Goal: Information Seeking & Learning: Learn about a topic

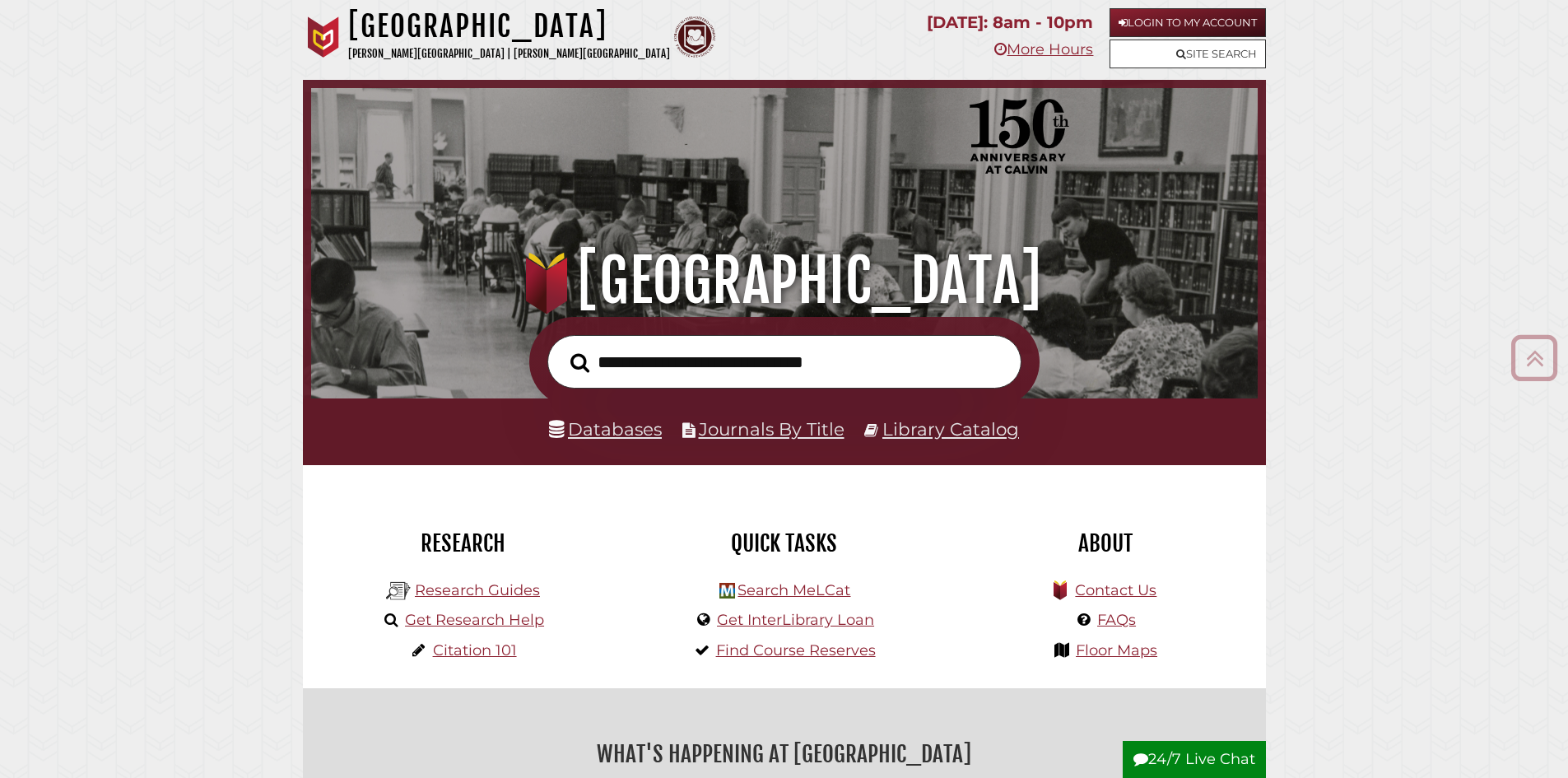
click at [723, 373] on input "text" at bounding box center [784, 361] width 474 height 54
drag, startPoint x: 612, startPoint y: 359, endPoint x: 924, endPoint y: 363, distance: 312.0
click at [752, 363] on input "text" at bounding box center [784, 361] width 474 height 54
type input "**********"
click at [562, 348] on button "Search" at bounding box center [580, 363] width 35 height 30
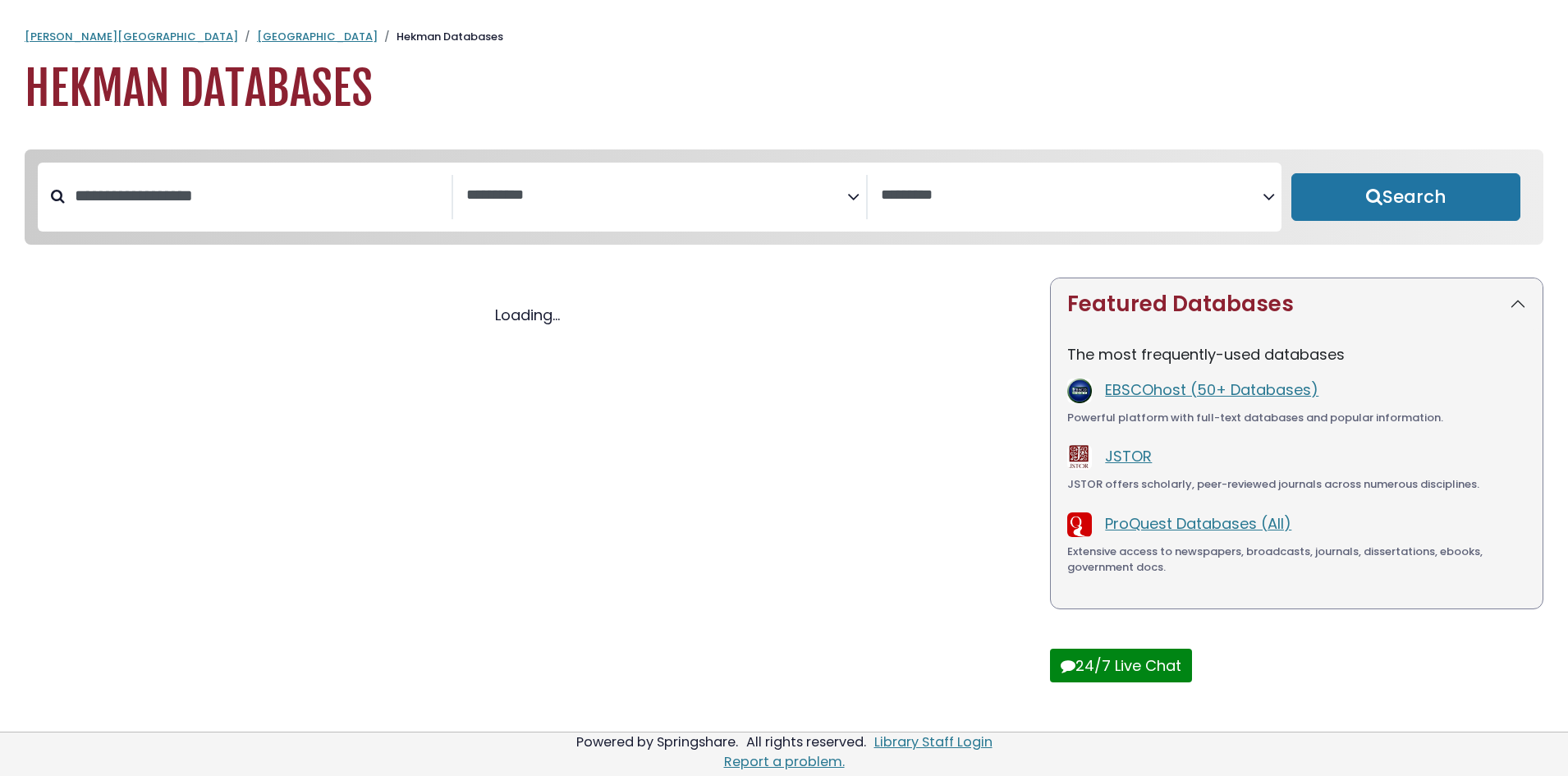
select select "Database Subject Filter"
select select "Database Vendors Filter"
select select "Database Subject Filter"
select select "Database Vendors Filter"
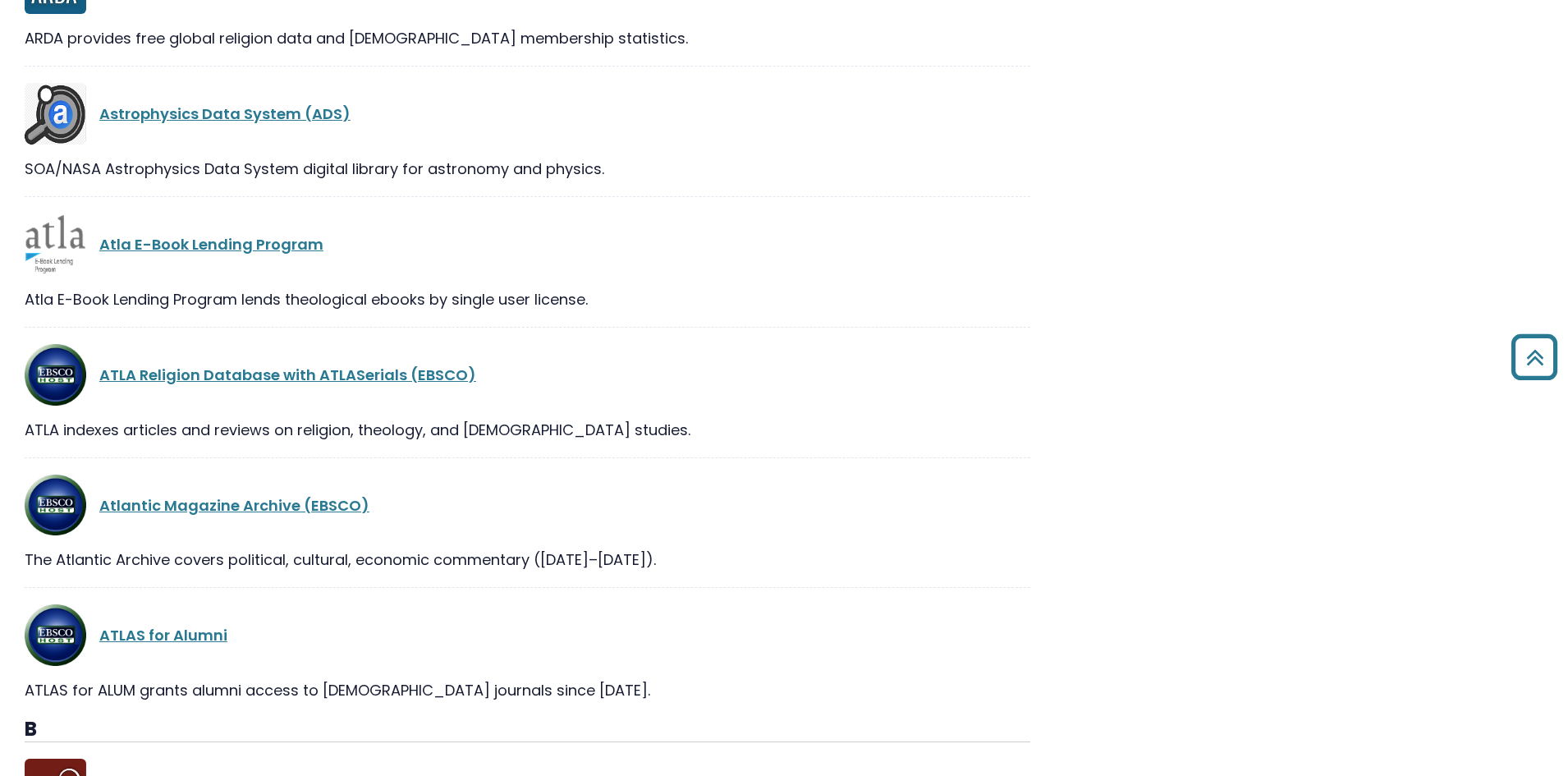
scroll to position [4352, 0]
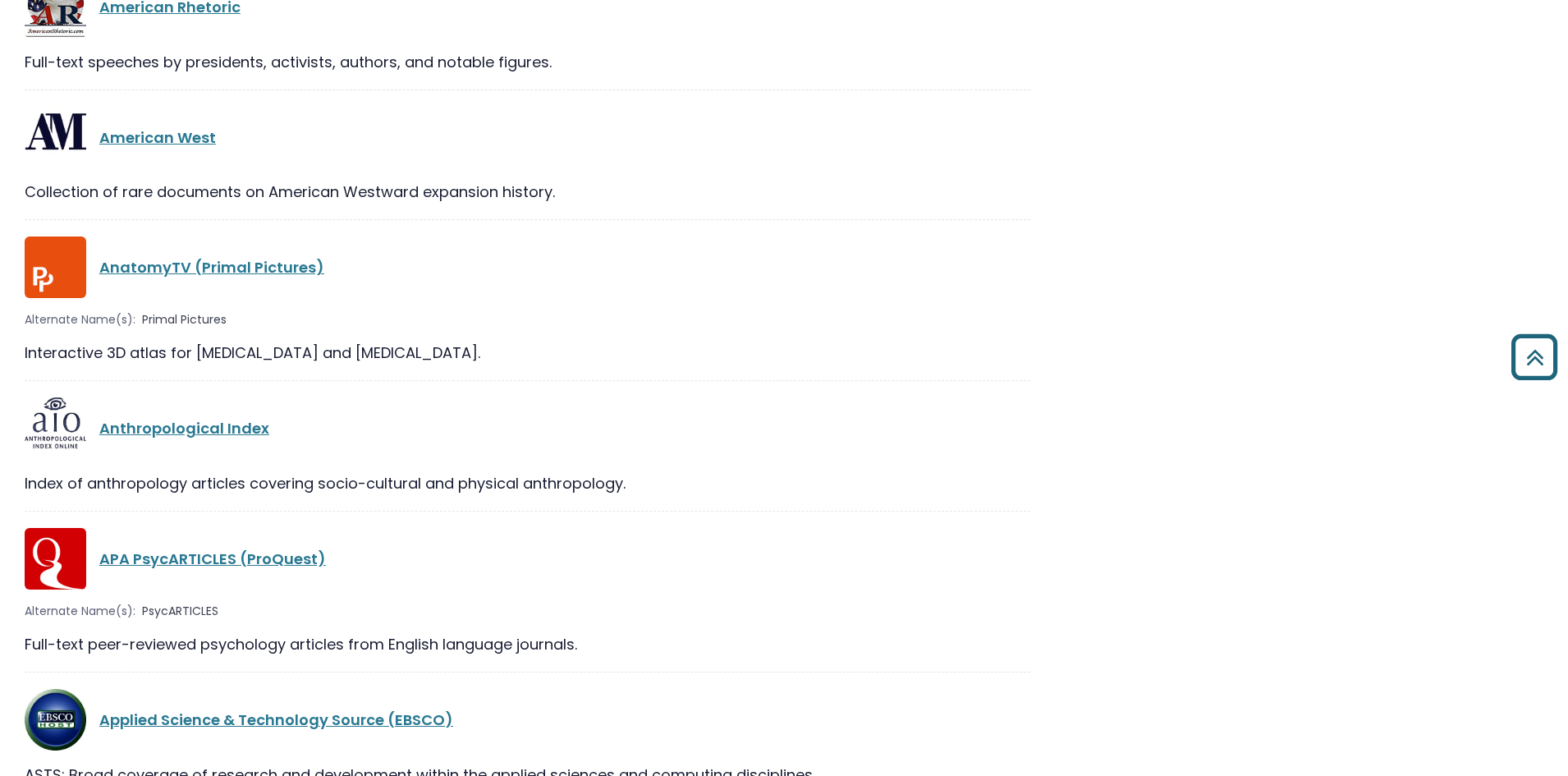
click at [1537, 334] on icon "Back to Top" at bounding box center [1534, 357] width 59 height 59
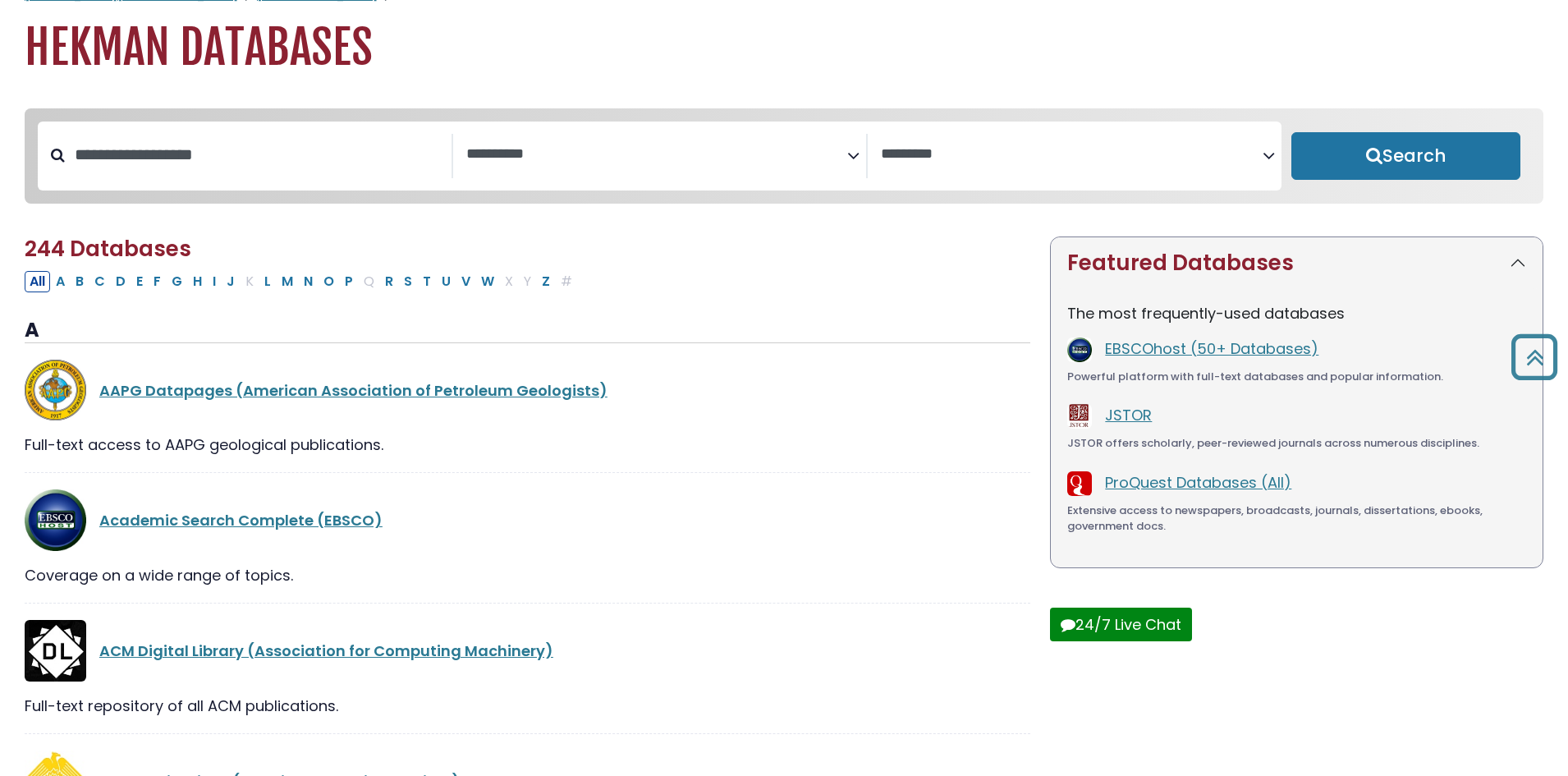
scroll to position [0, 0]
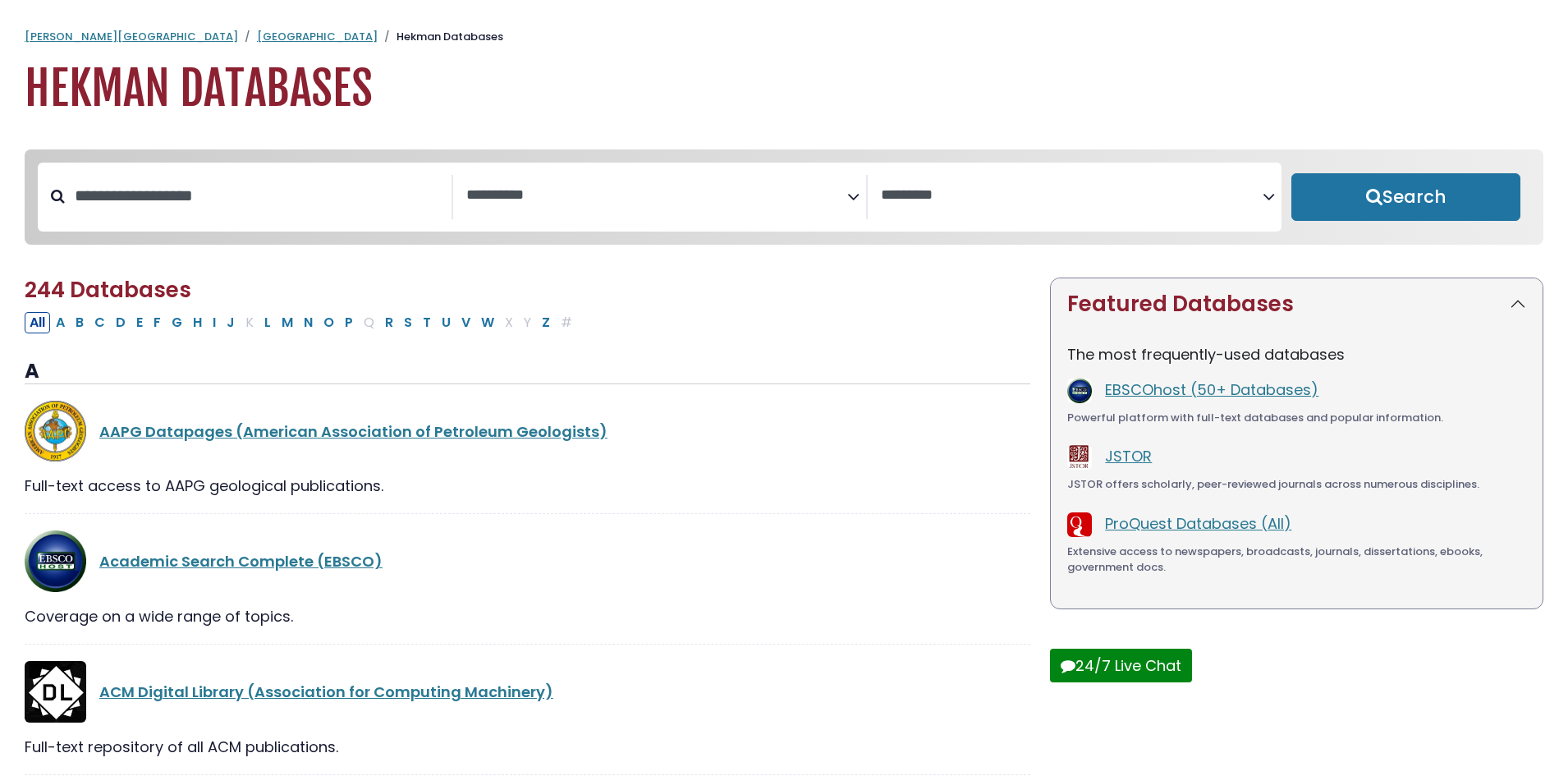
click at [152, 115] on h1 "Hekman Databases" at bounding box center [784, 88] width 1518 height 55
click at [257, 43] on link "[GEOGRAPHIC_DATA]" at bounding box center [317, 37] width 121 height 16
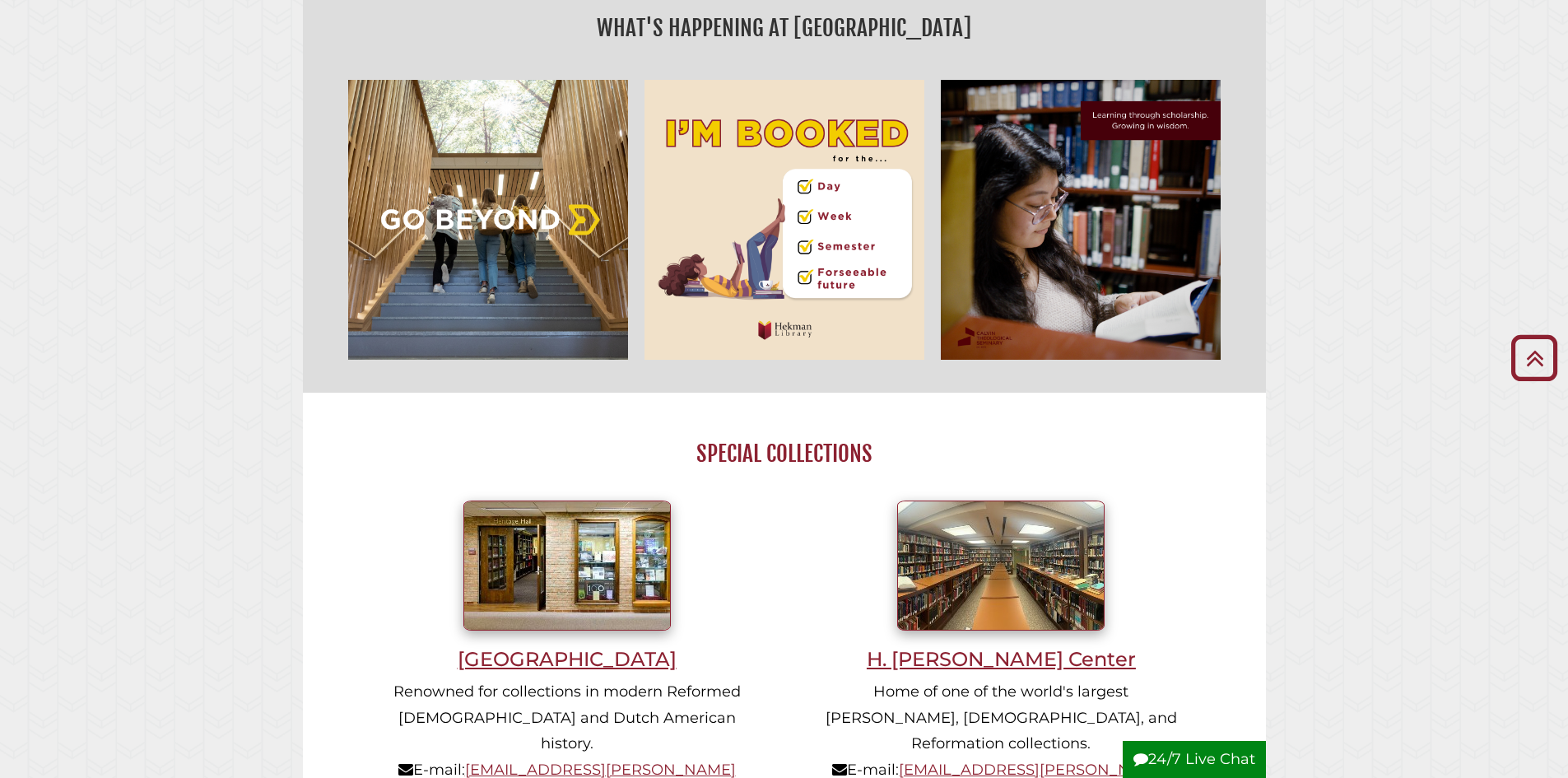
scroll to position [988, 0]
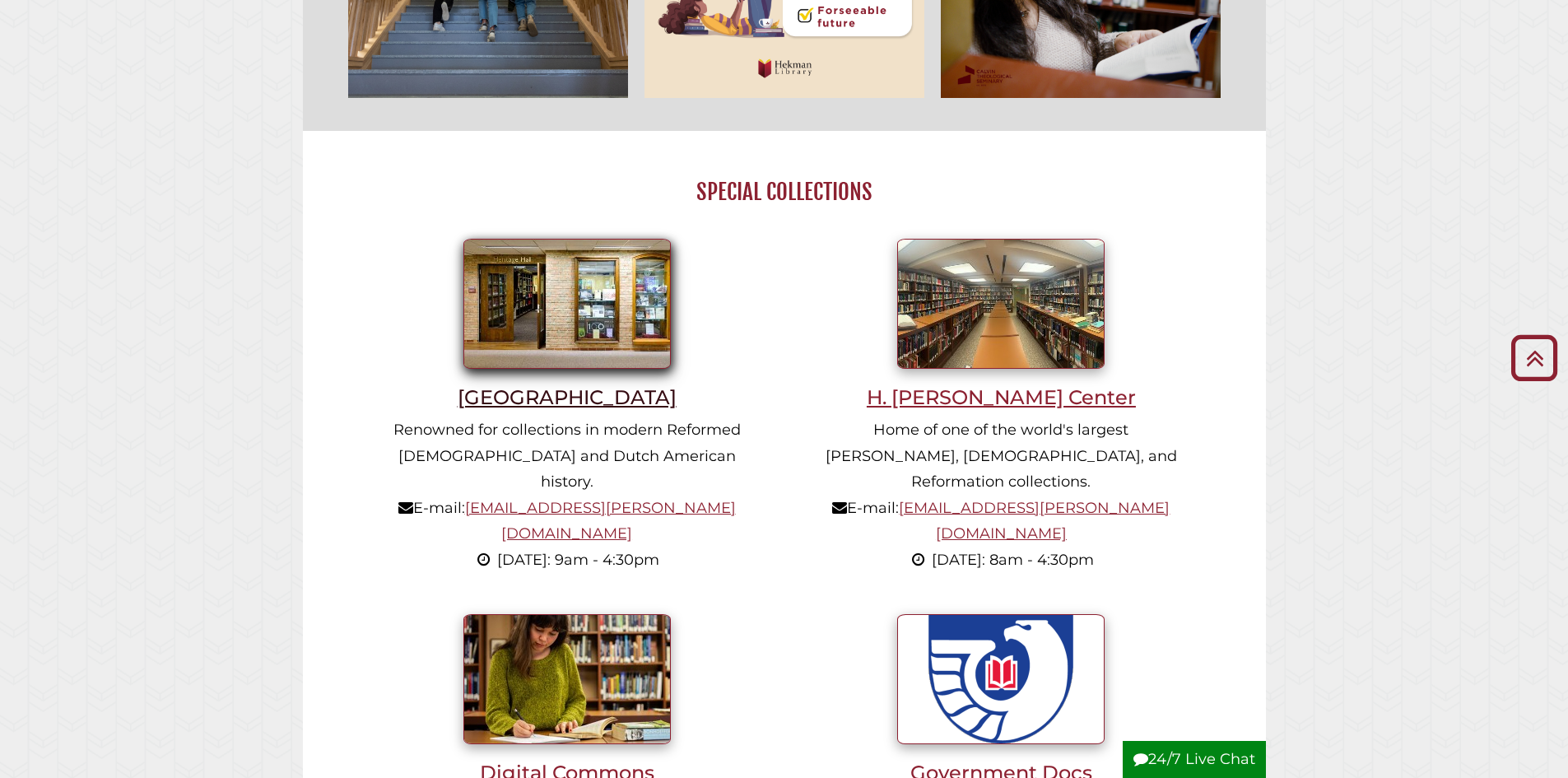
click at [547, 390] on li "Heritage Hall Renowned for collections in modern Reformed Christianity and Dutc…" at bounding box center [567, 410] width 435 height 375
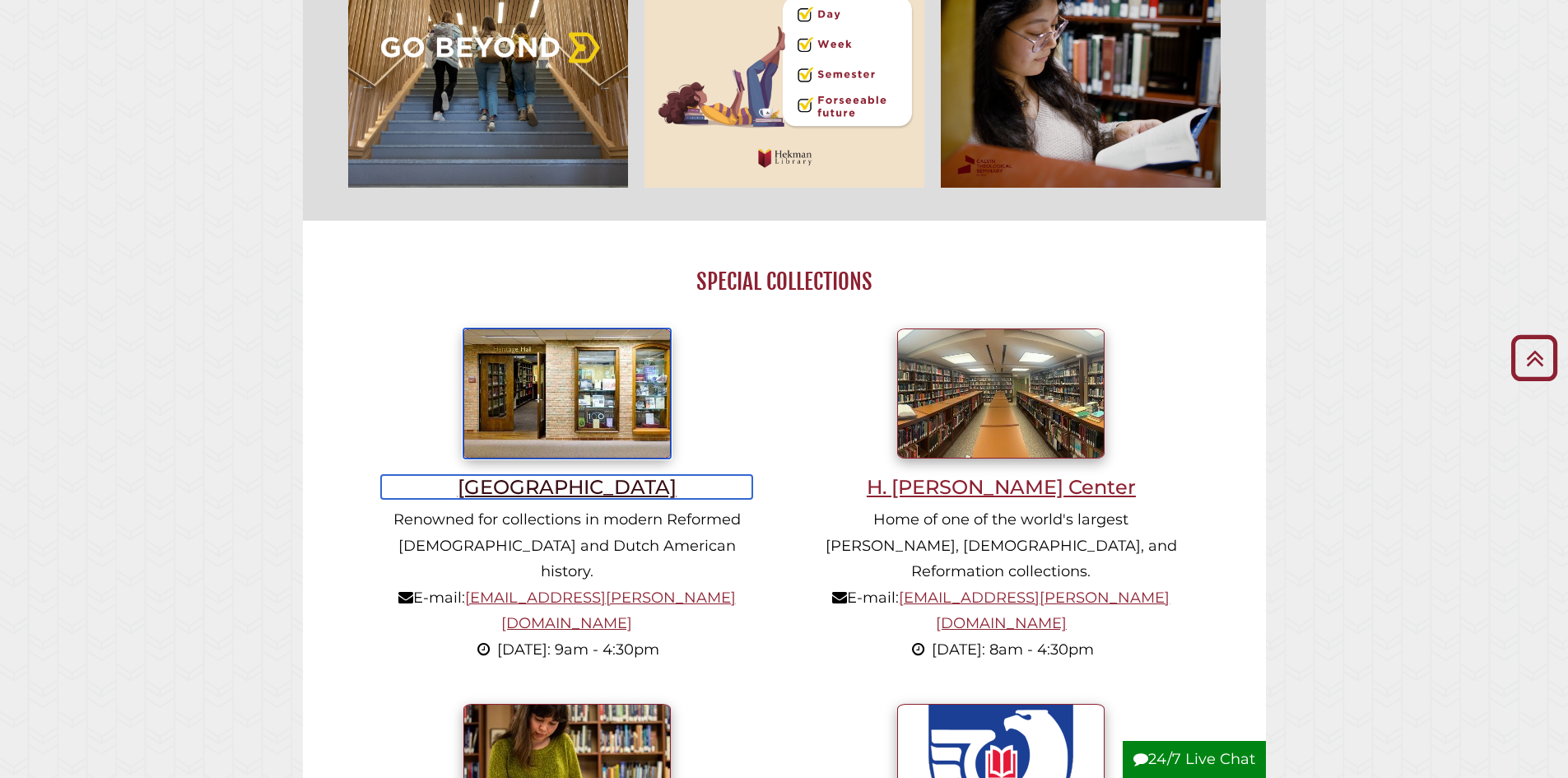
scroll to position [905, 0]
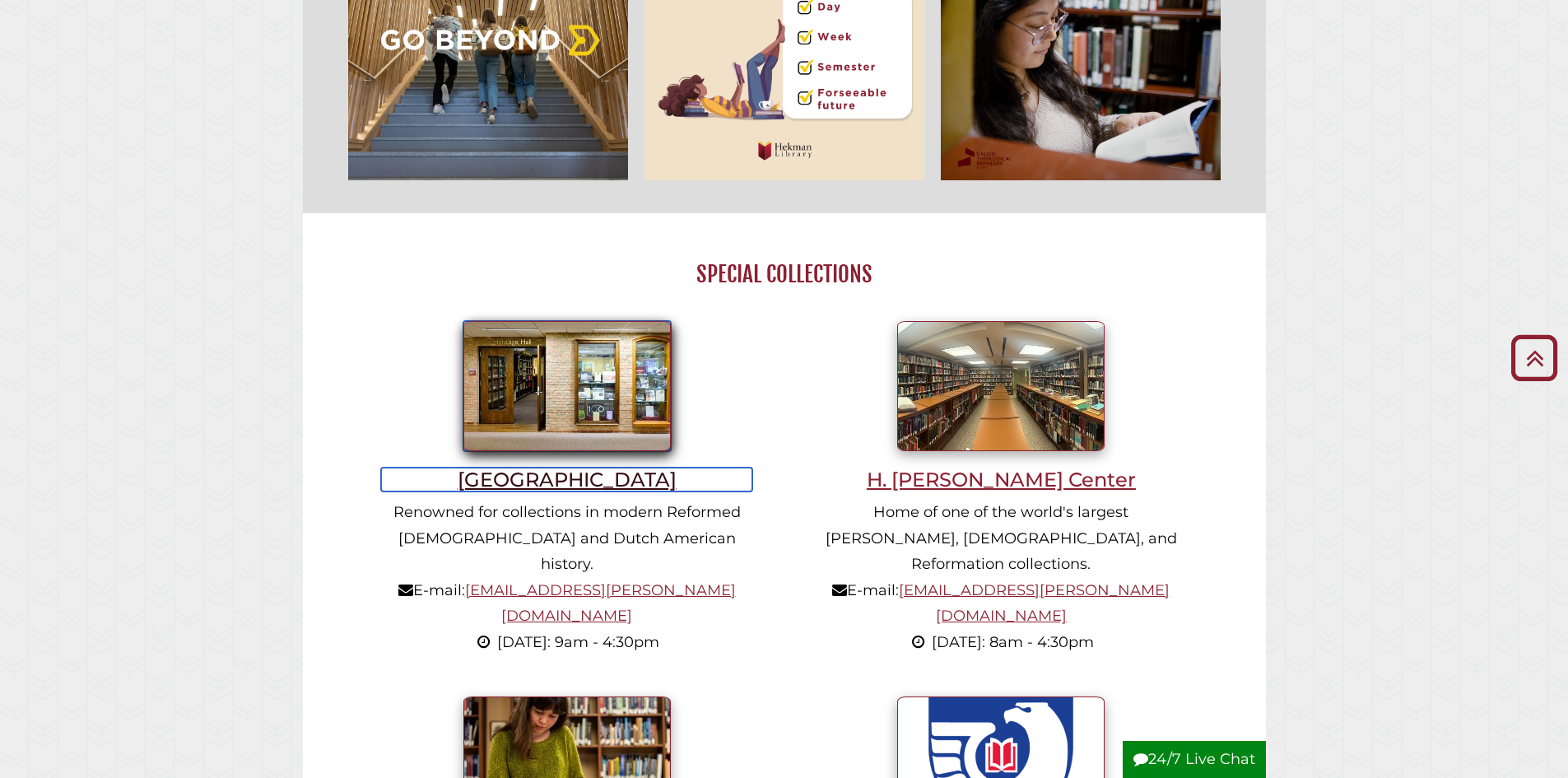
click at [567, 483] on h3 "[GEOGRAPHIC_DATA]" at bounding box center [567, 479] width 372 height 24
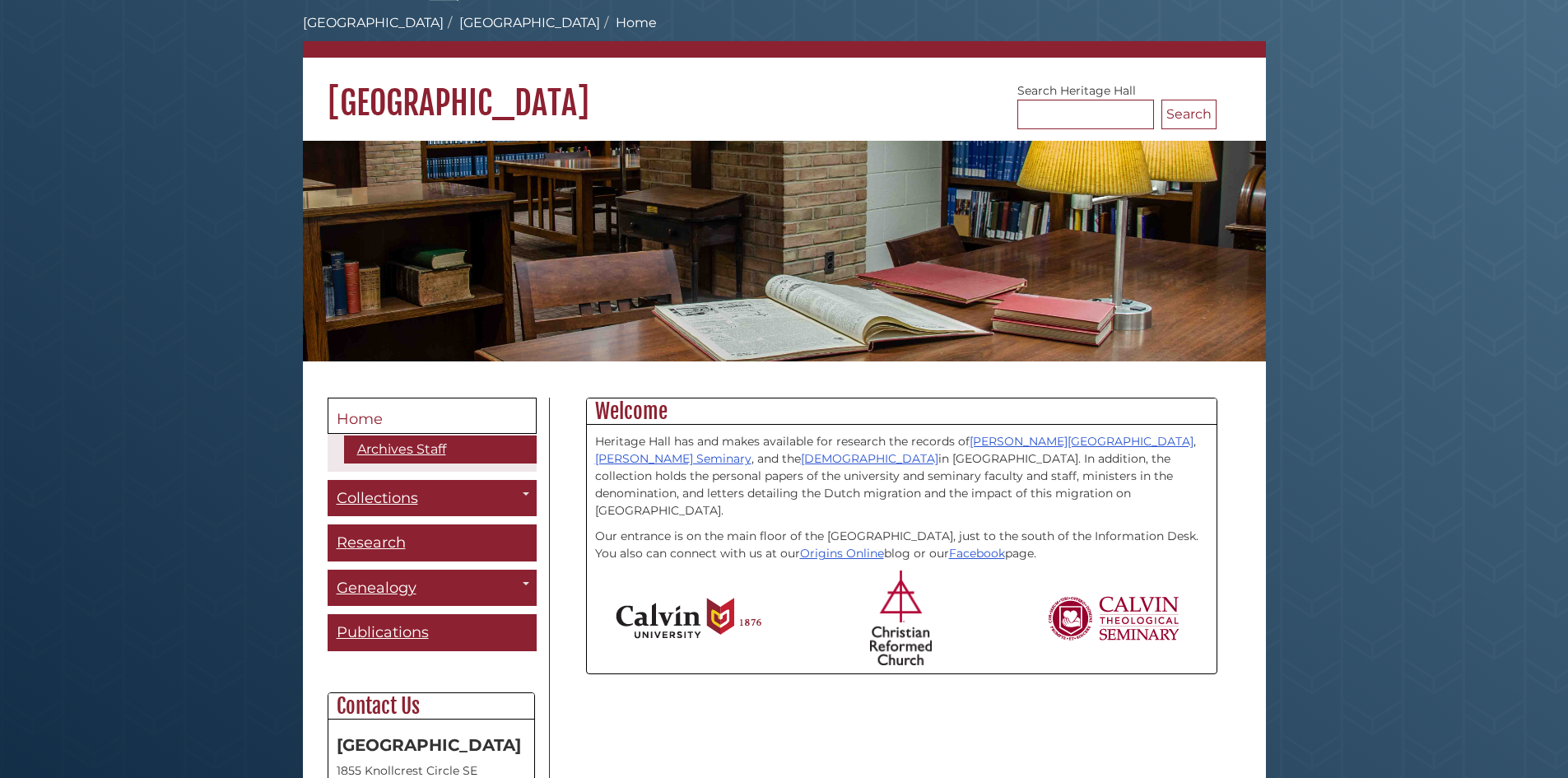
scroll to position [82, 0]
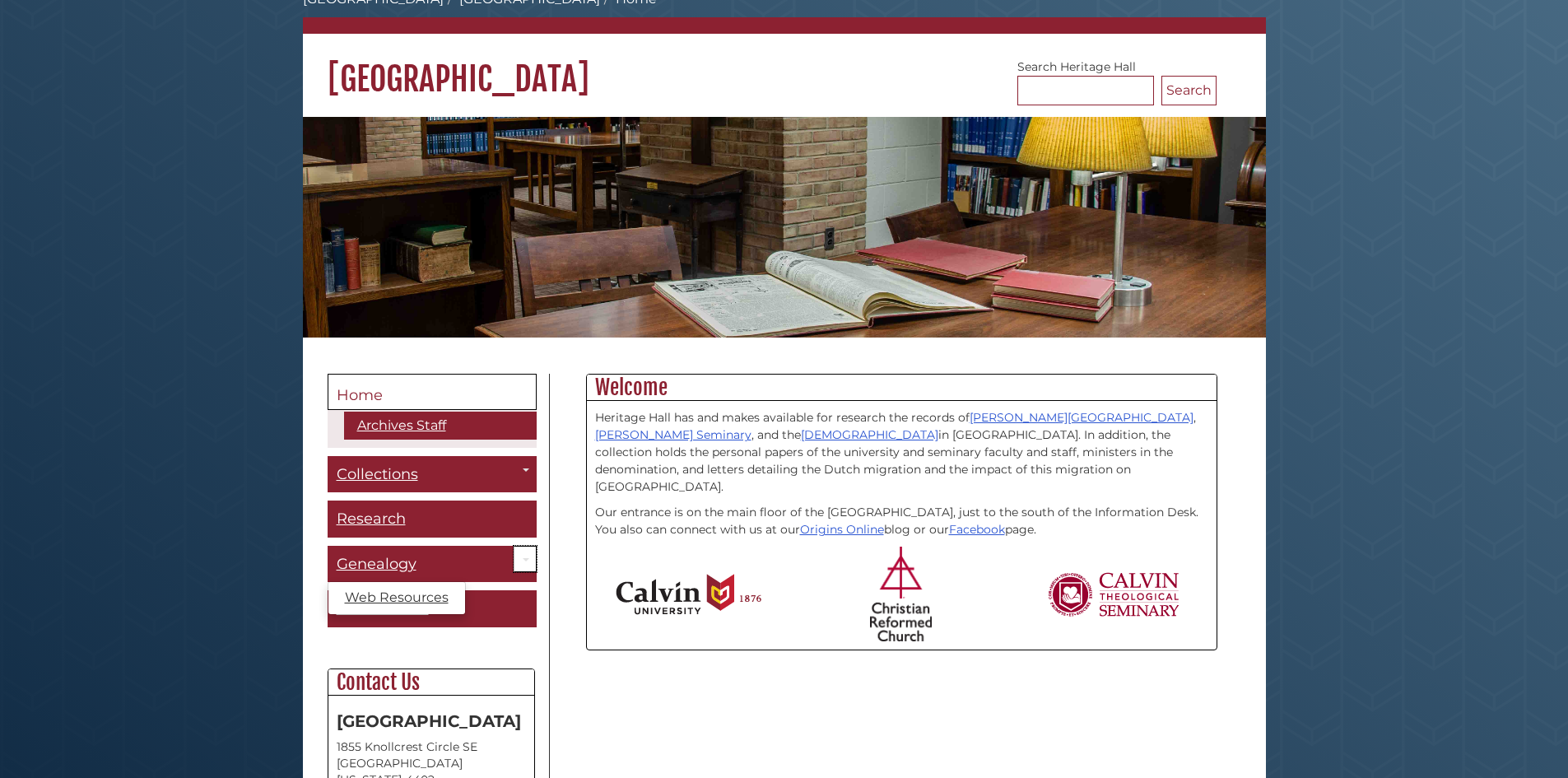
click at [524, 562] on link "Toggle Dropdown" at bounding box center [525, 559] width 23 height 27
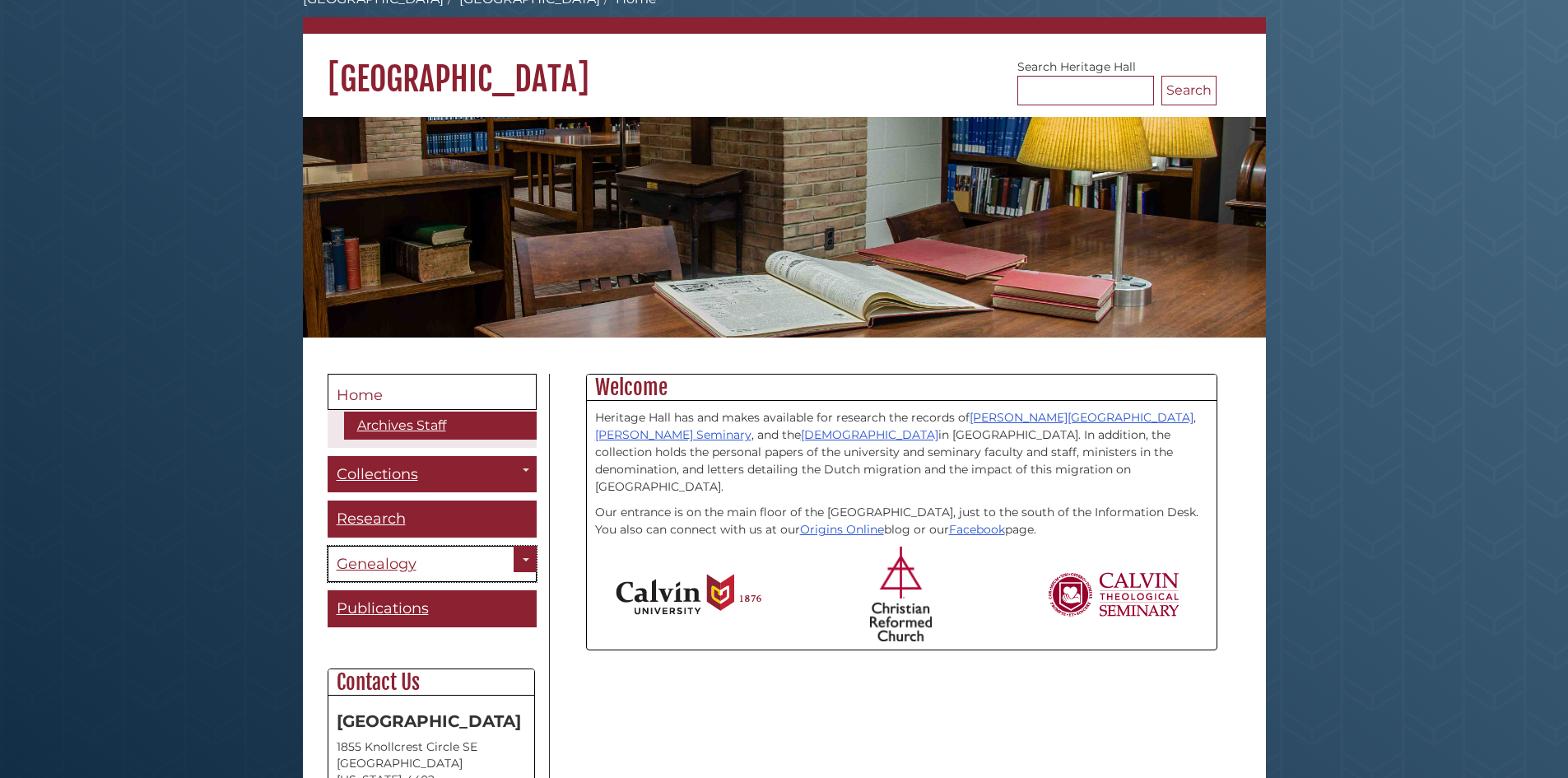
click at [390, 566] on span "Genealogy" at bounding box center [376, 564] width 80 height 18
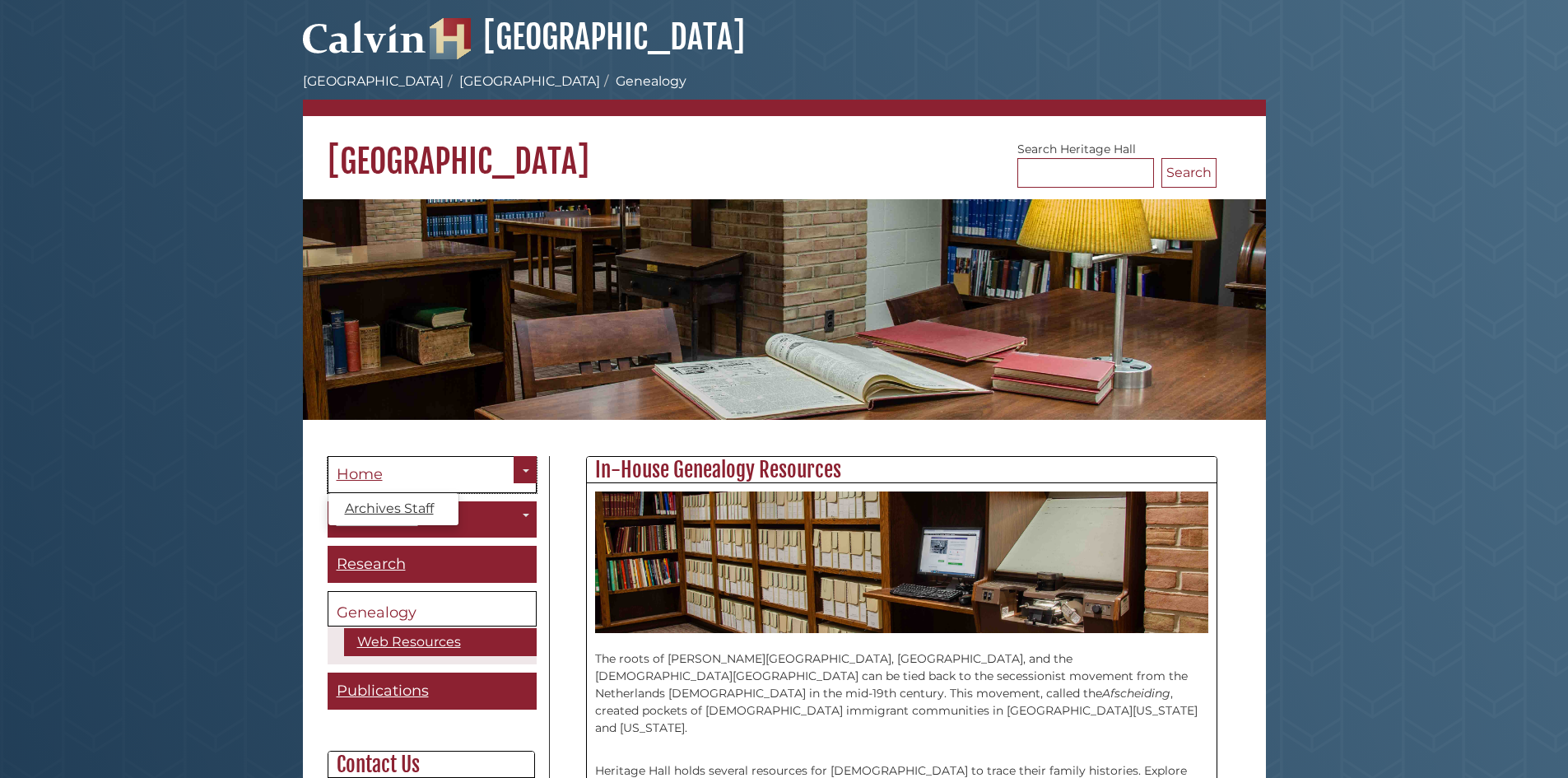
click at [480, 475] on link "Home" at bounding box center [432, 475] width 209 height 37
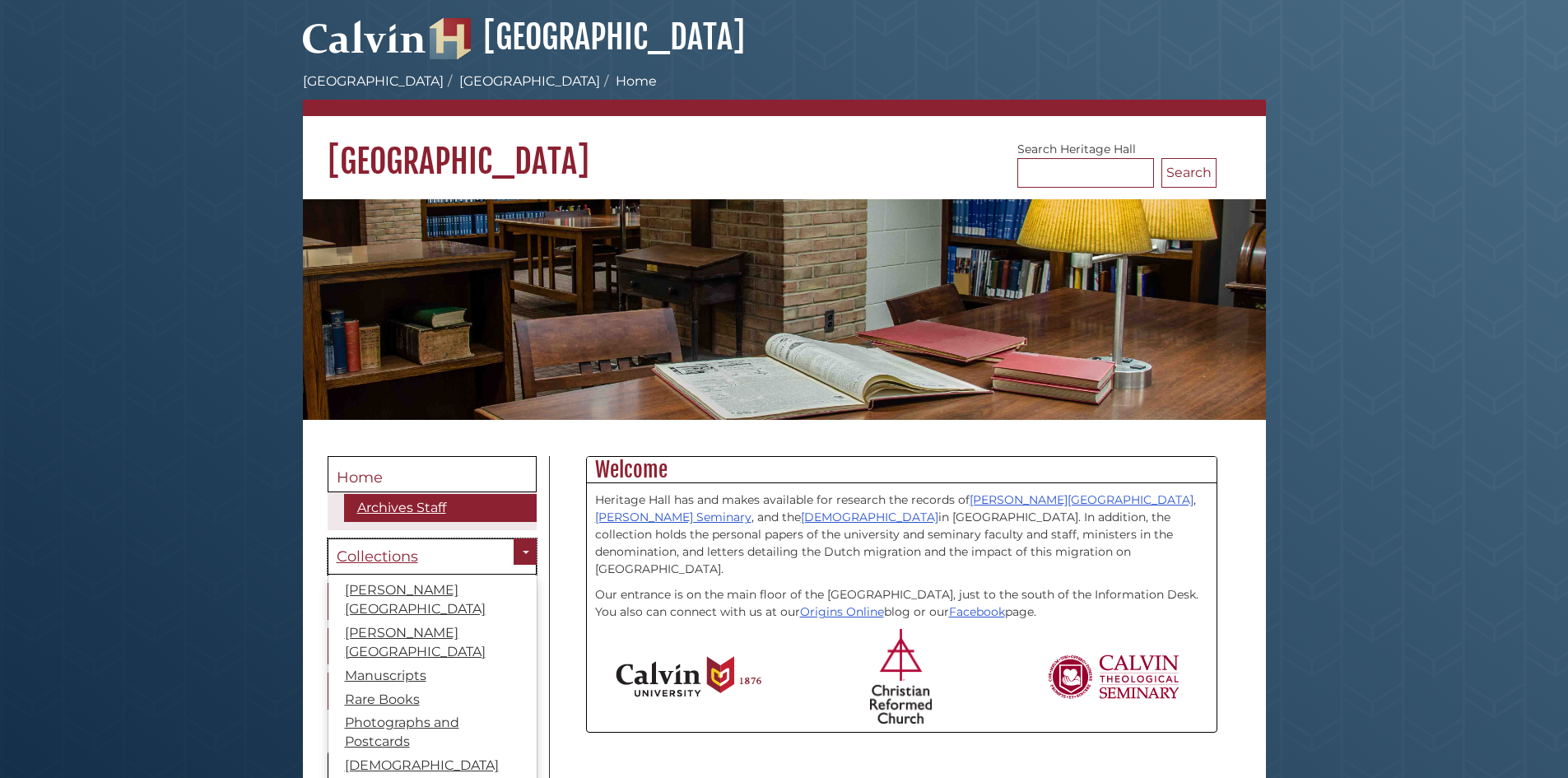
drag, startPoint x: 422, startPoint y: 563, endPoint x: 432, endPoint y: 568, distance: 11.2
click at [422, 564] on link "Collections" at bounding box center [432, 557] width 209 height 37
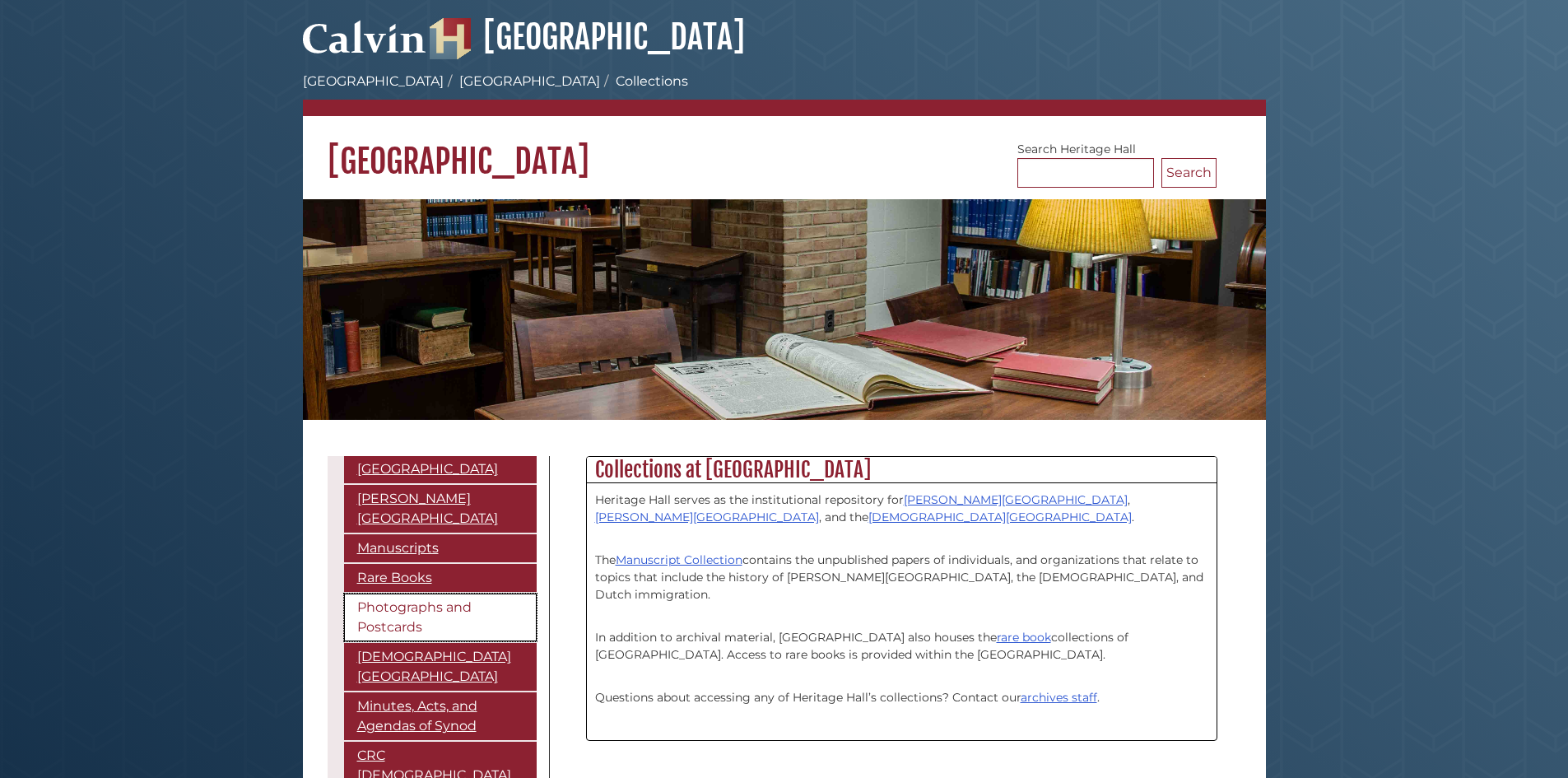
scroll to position [66, 0]
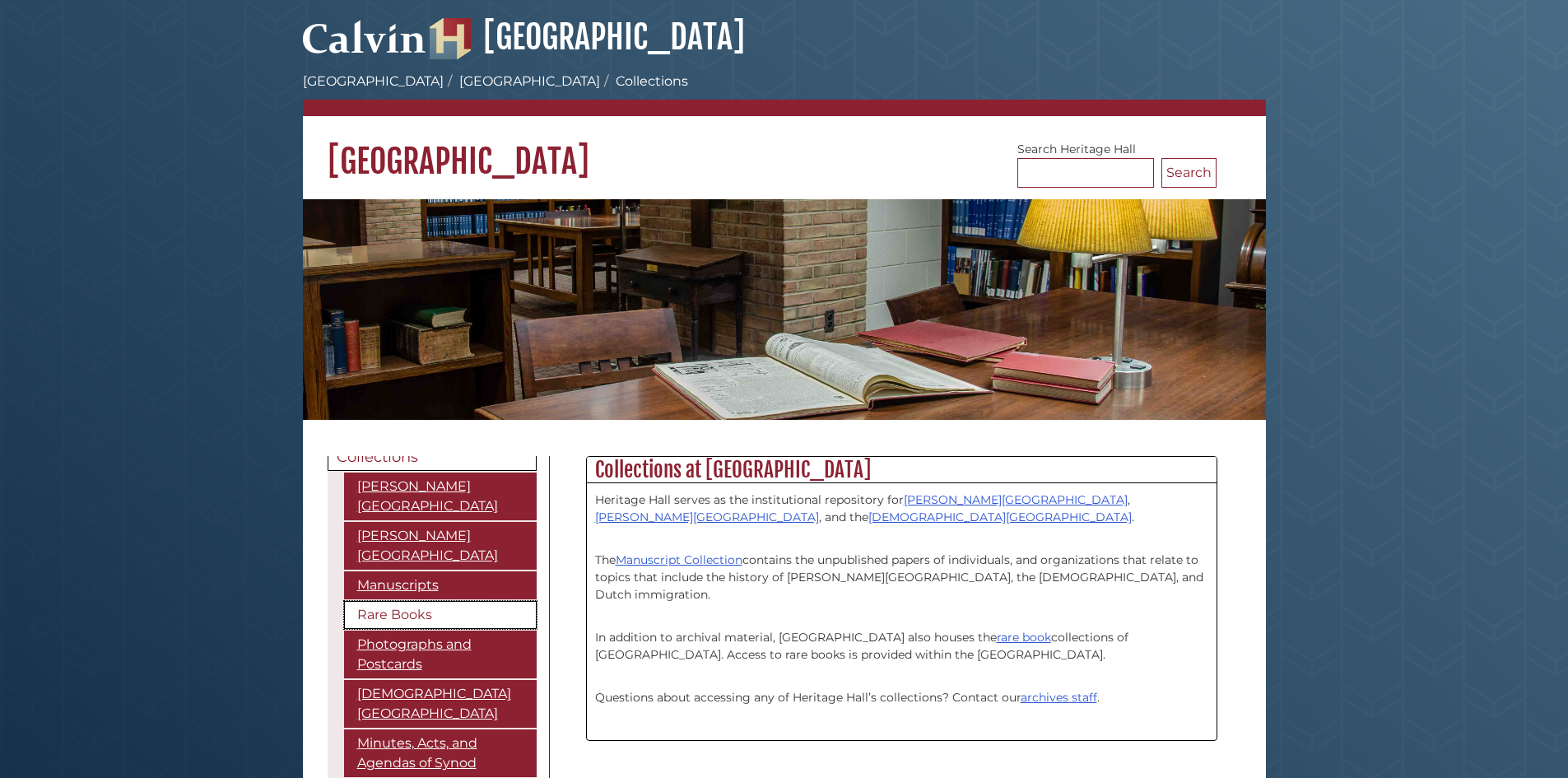
click at [405, 601] on link "Rare Books" at bounding box center [440, 615] width 193 height 28
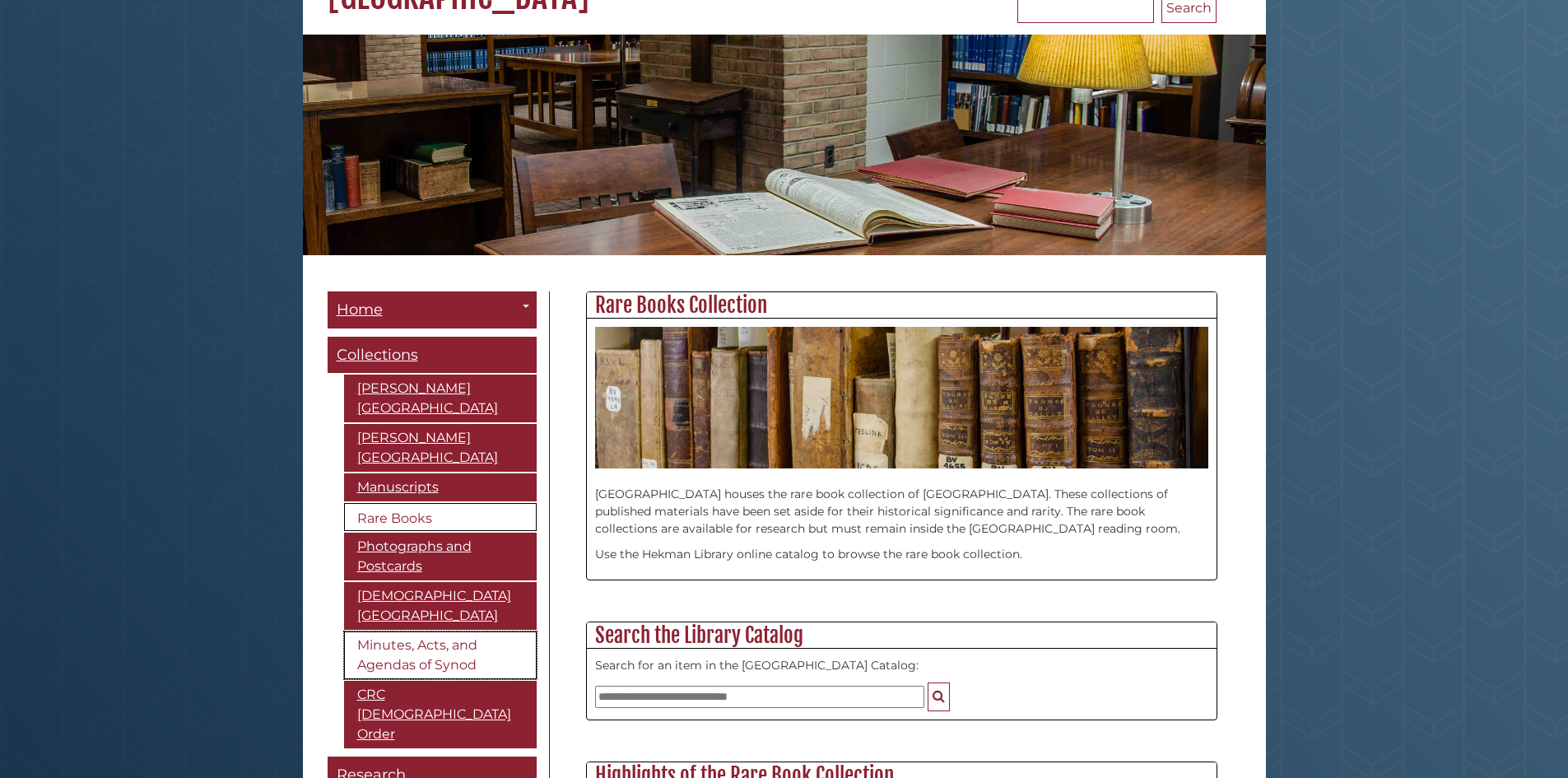
click at [450, 644] on link "Minutes, Acts, and Agendas of Synod" at bounding box center [440, 655] width 193 height 47
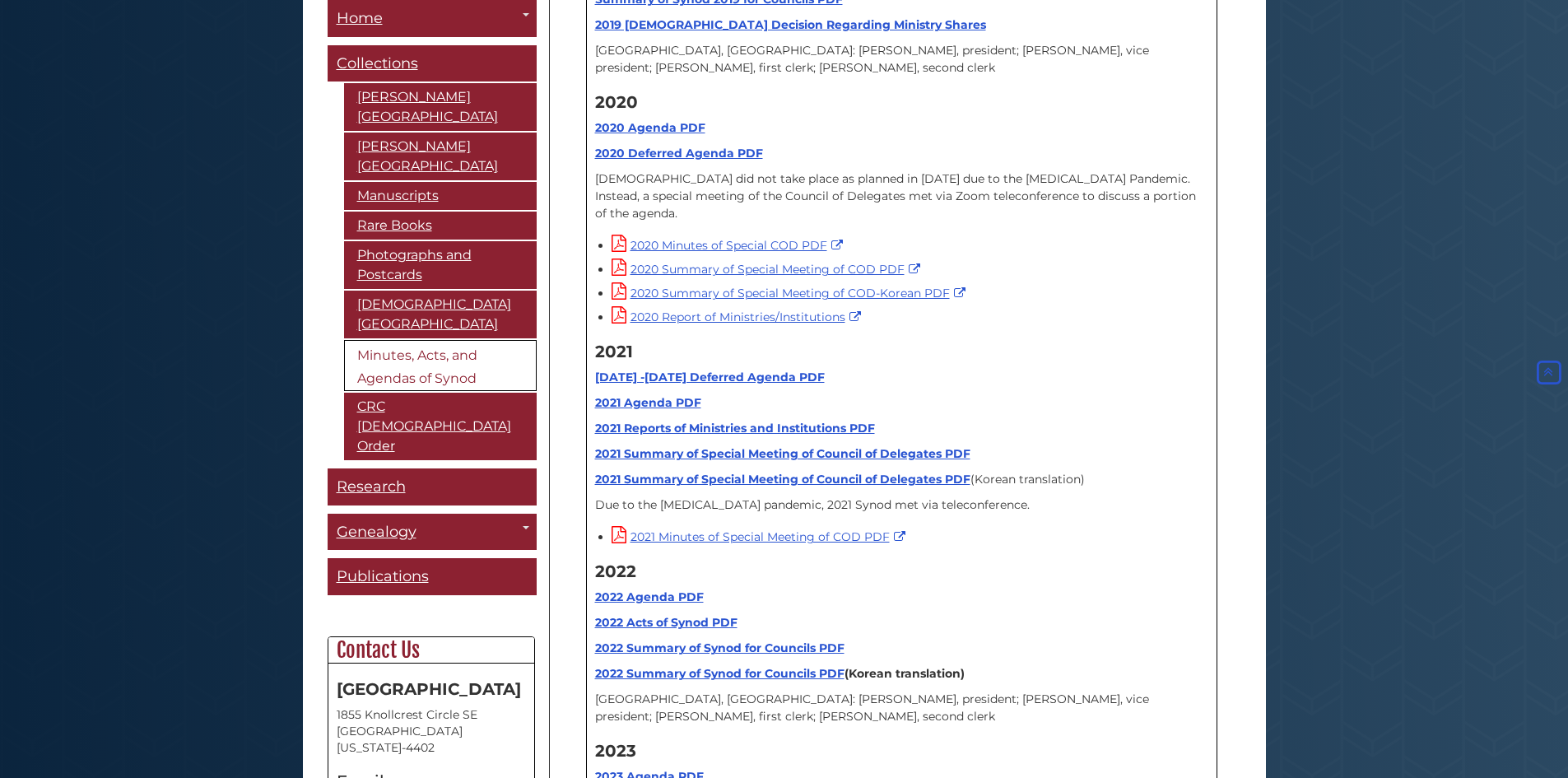
scroll to position [19921, 0]
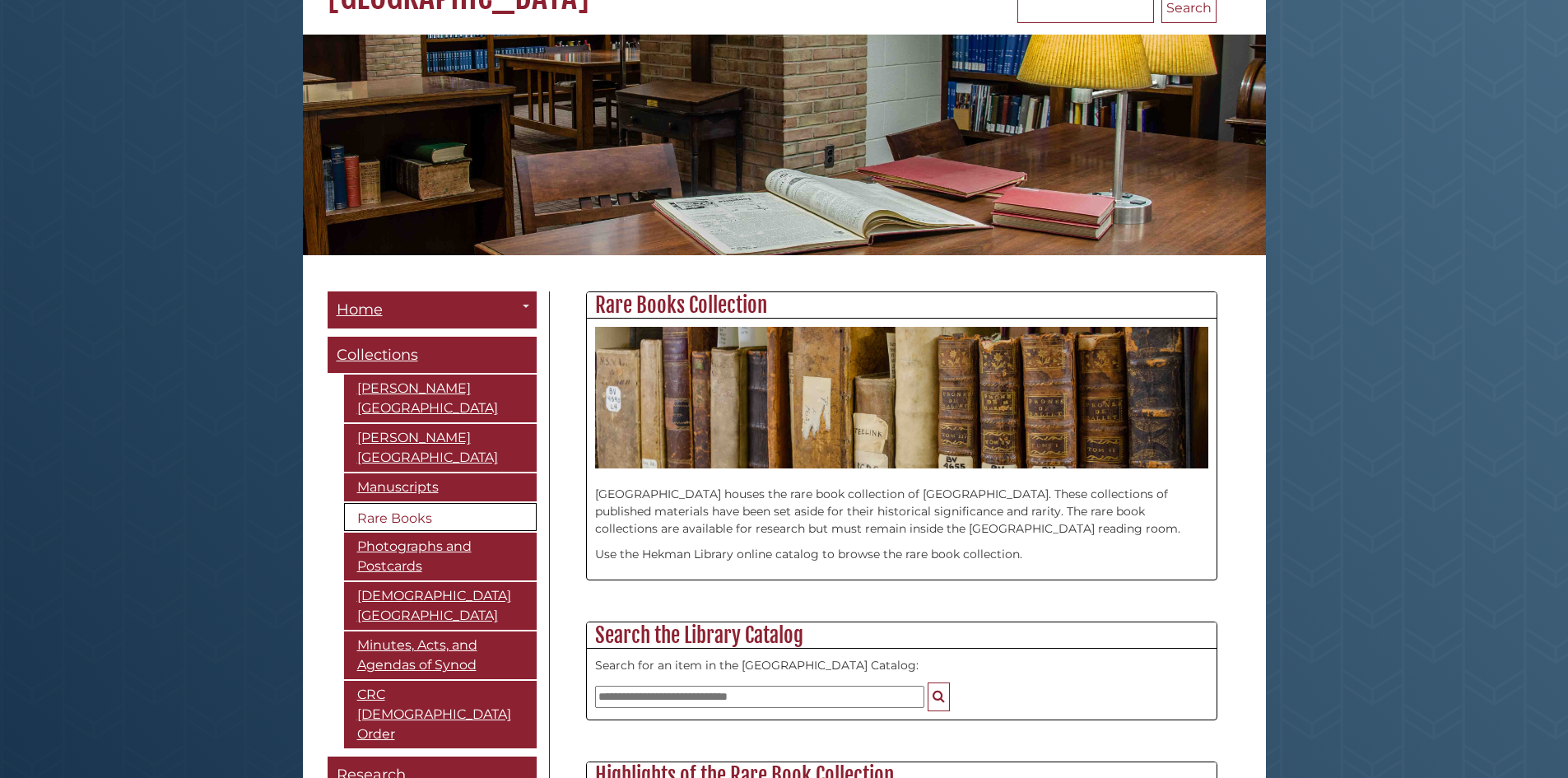
scroll to position [756, 630]
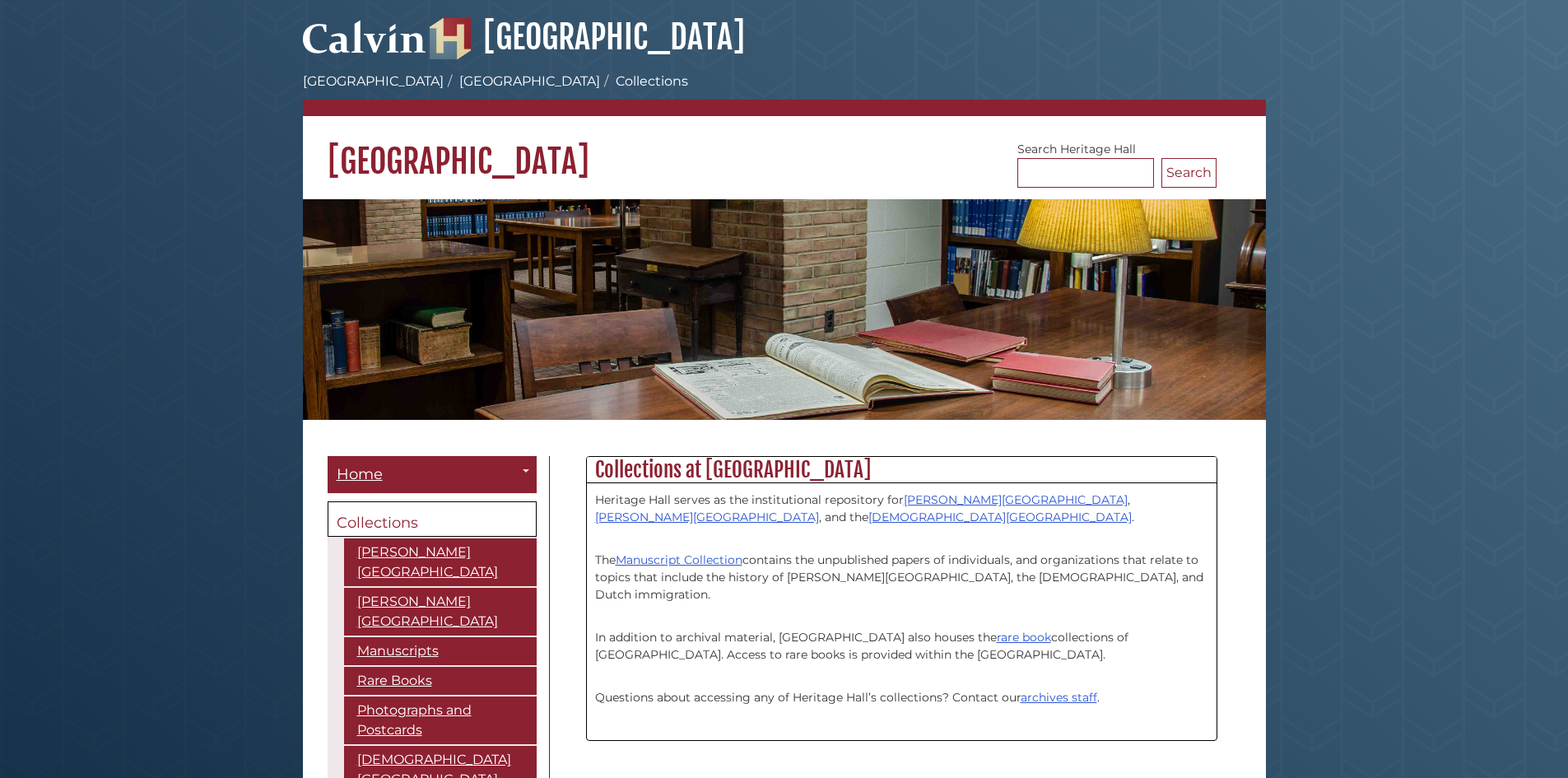
scroll to position [212, 630]
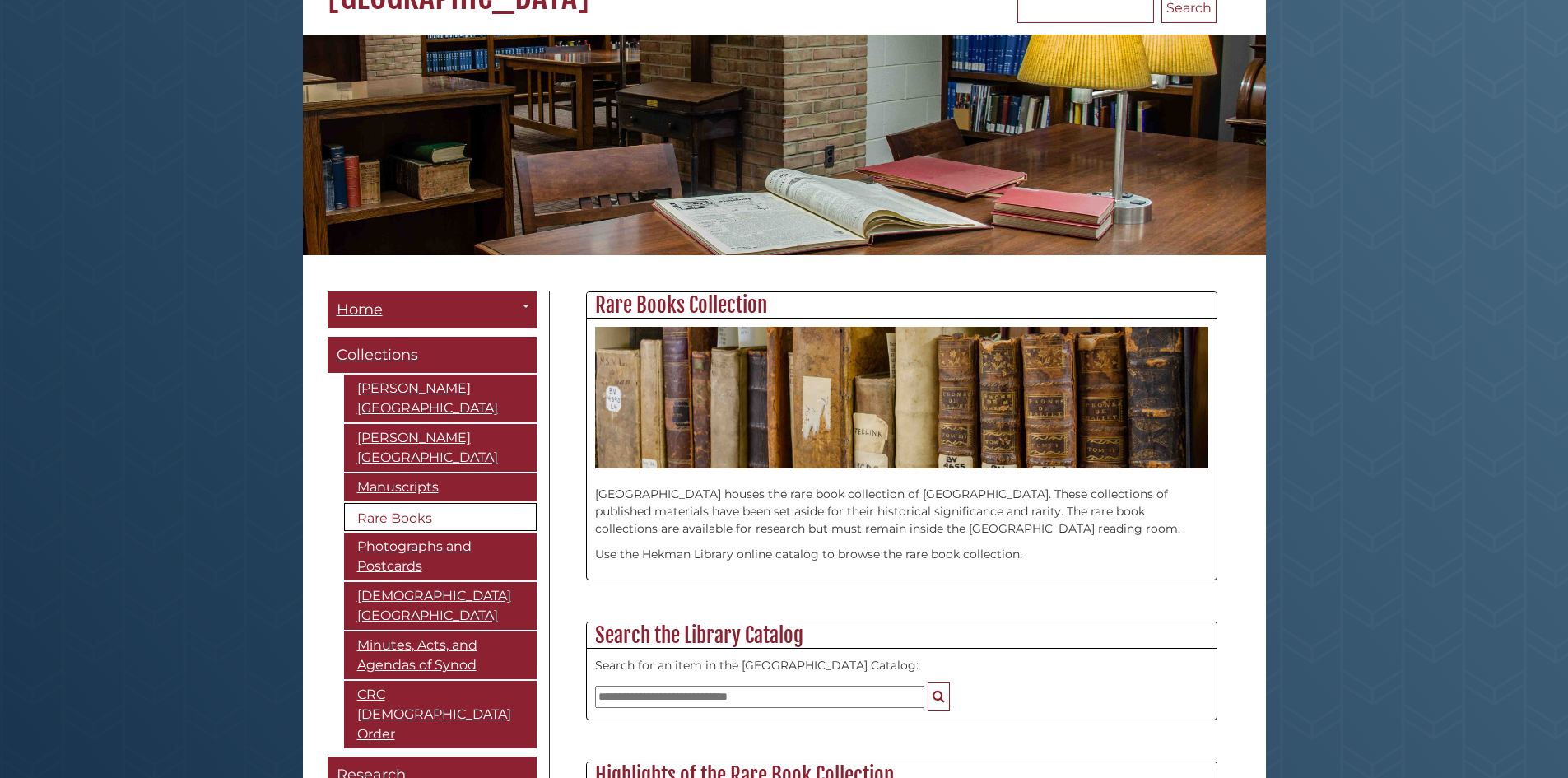
scroll to position [756, 630]
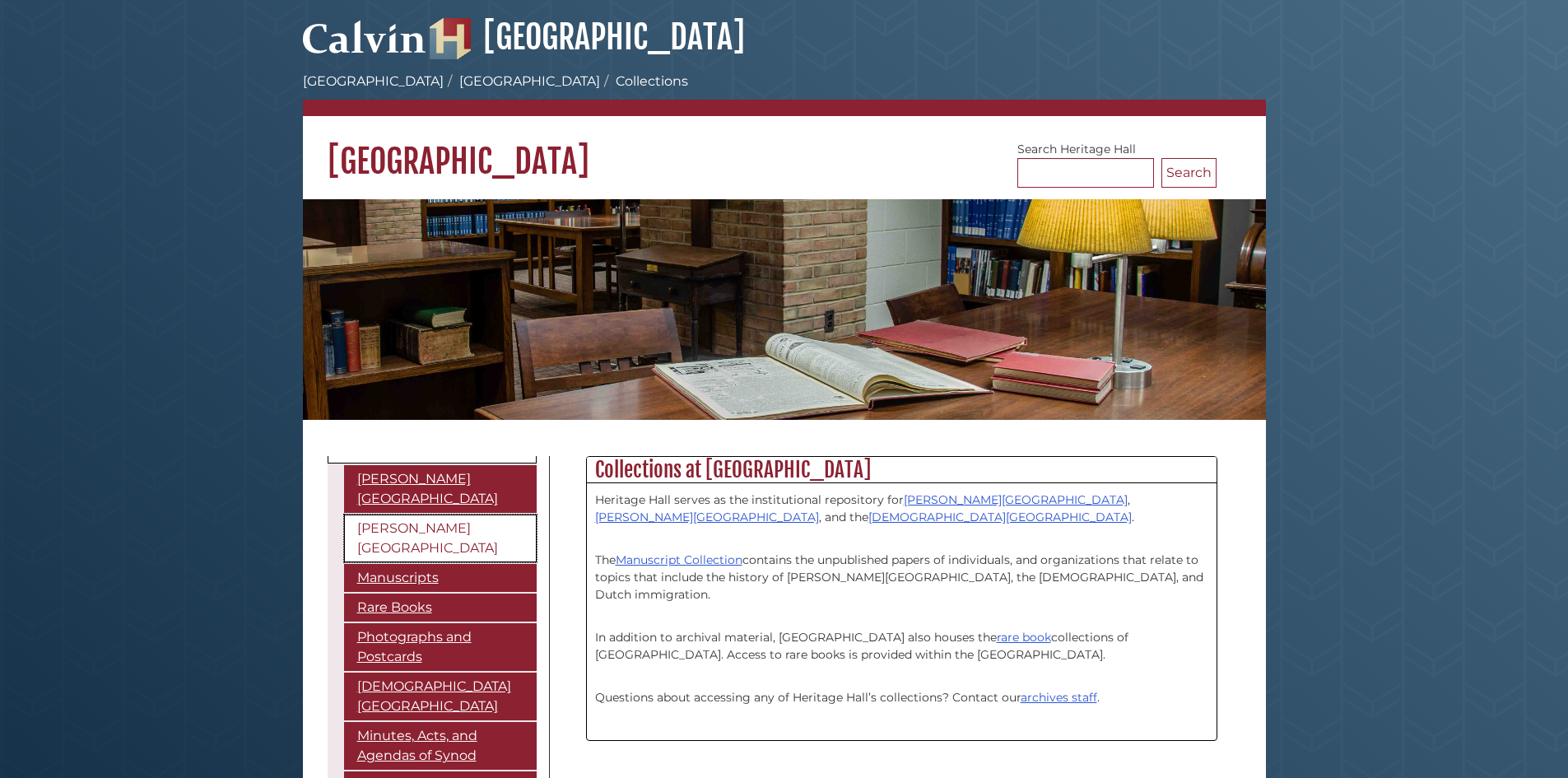
scroll to position [148, 0]
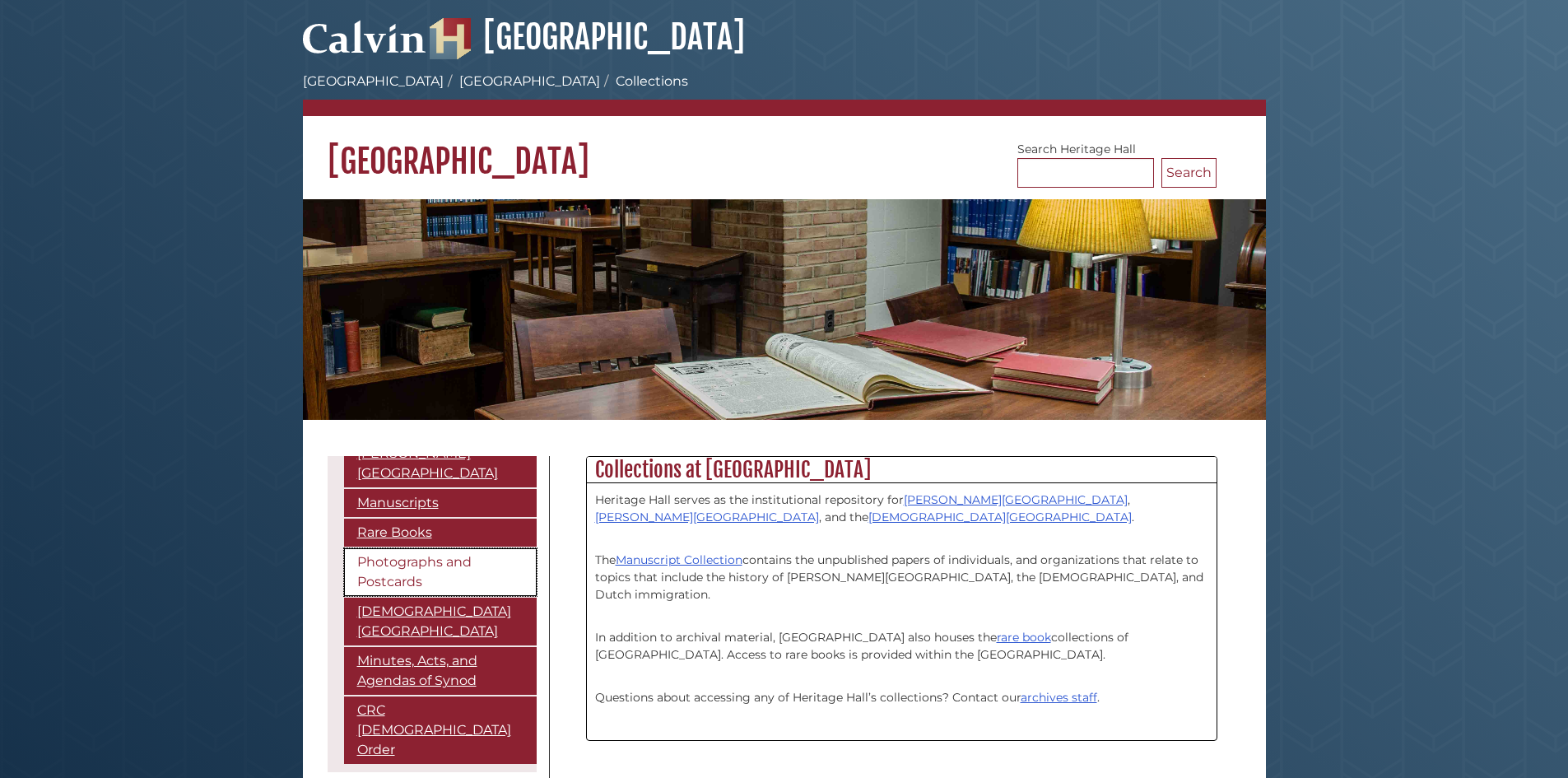
click at [392, 550] on link "Photographs and Postcards" at bounding box center [440, 572] width 193 height 47
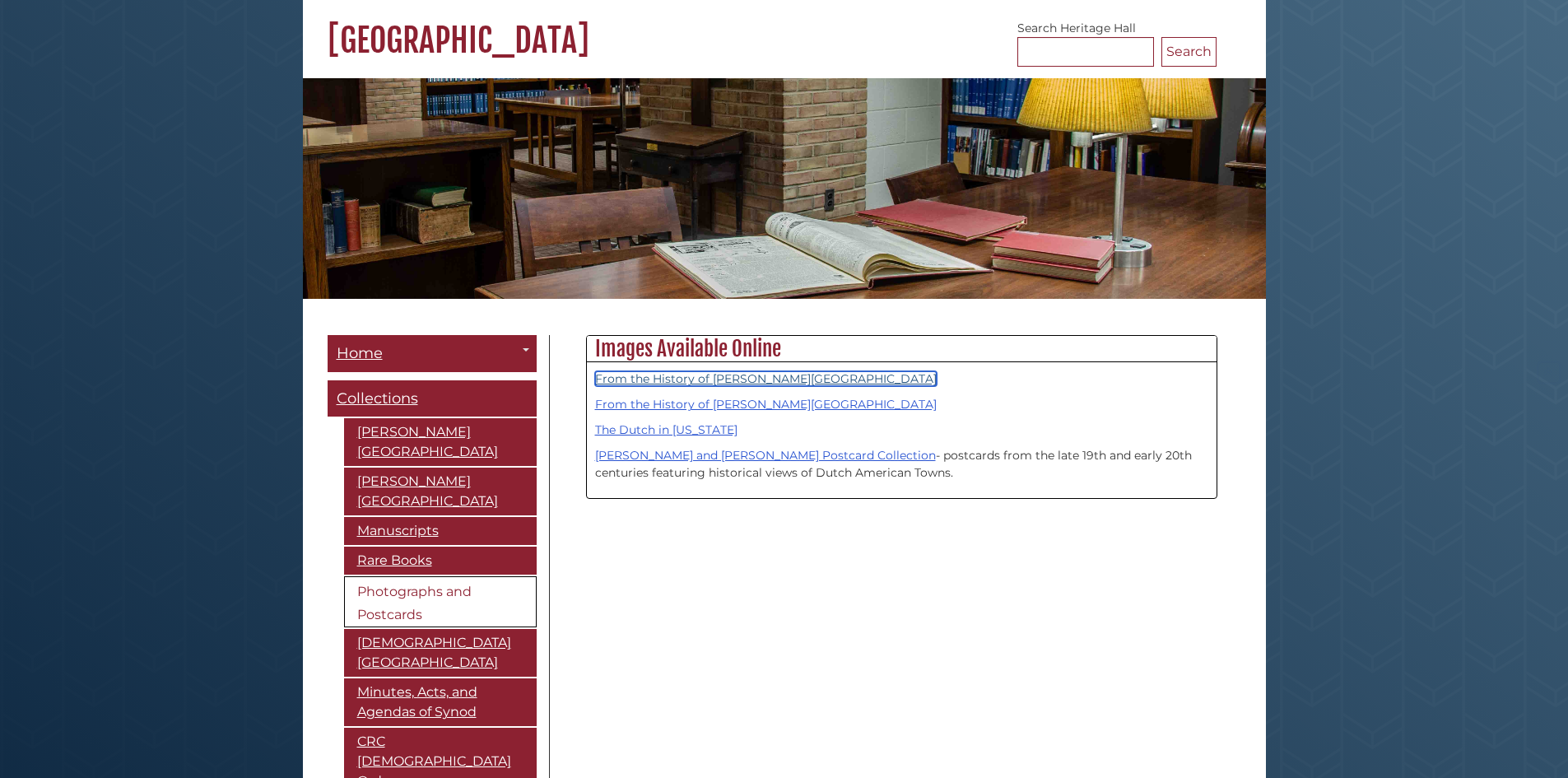
scroll to position [329, 0]
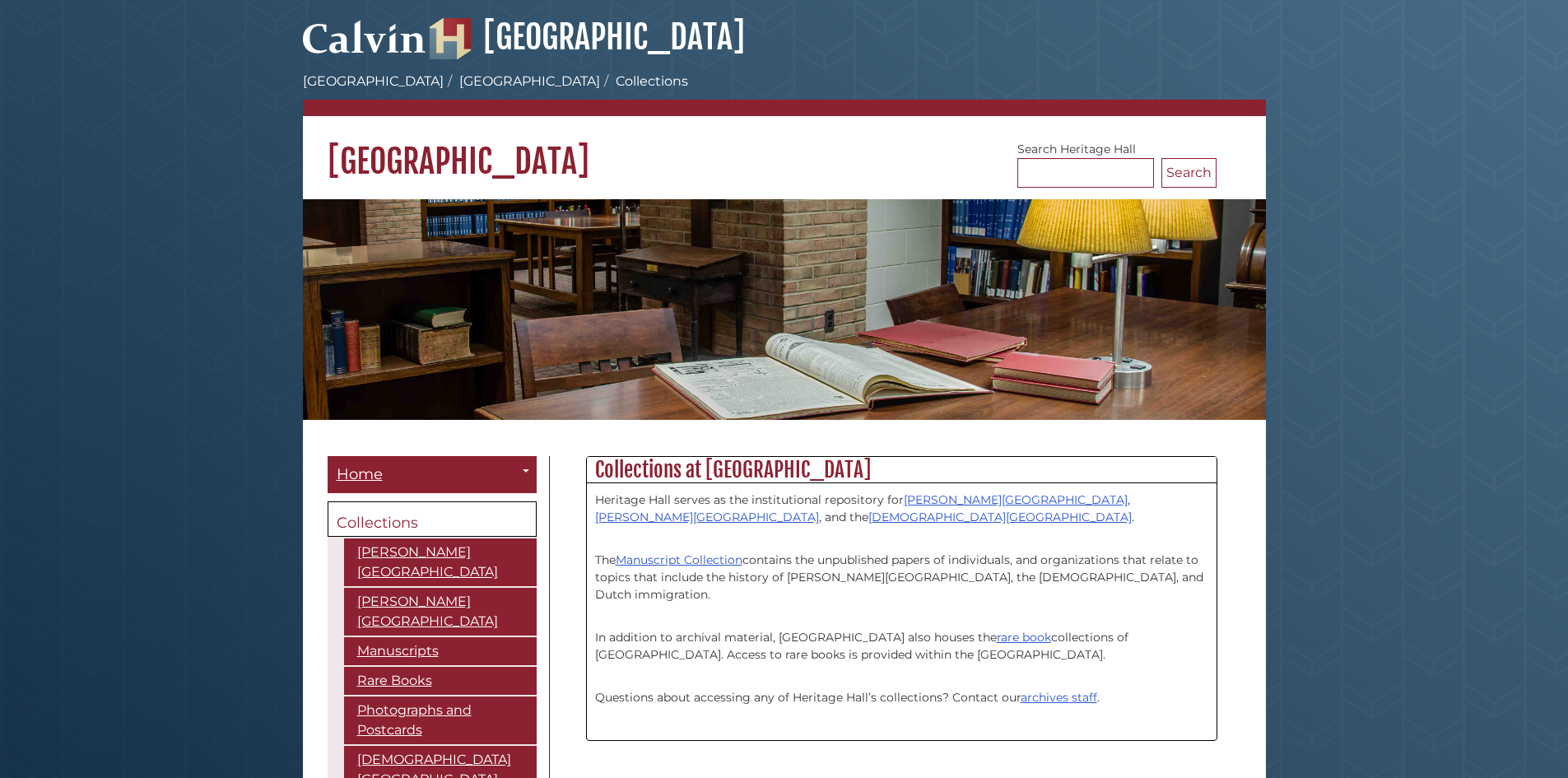
scroll to position [212, 630]
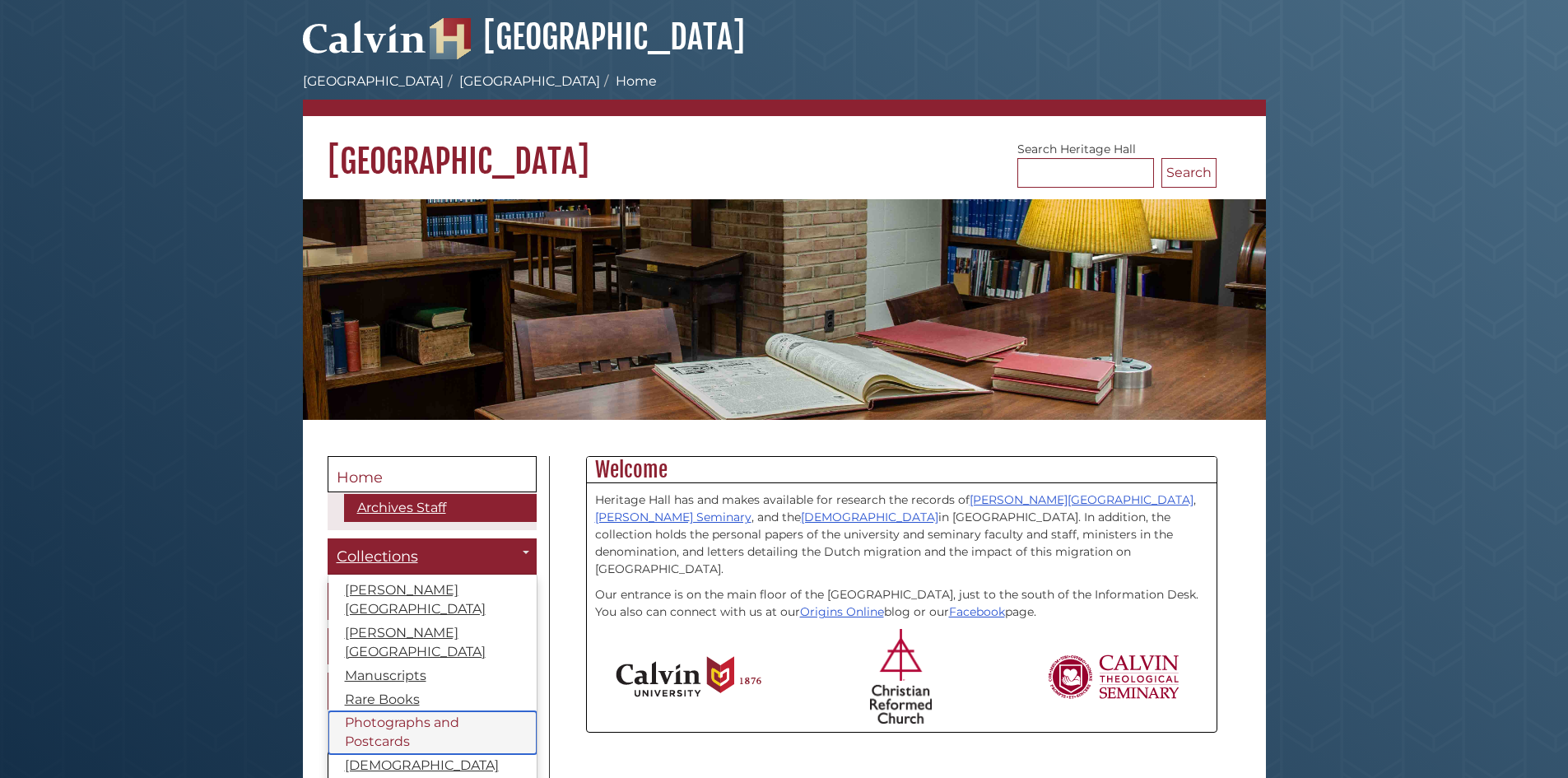
click at [410, 711] on link "Photographs and Postcards" at bounding box center [431, 732] width 208 height 43
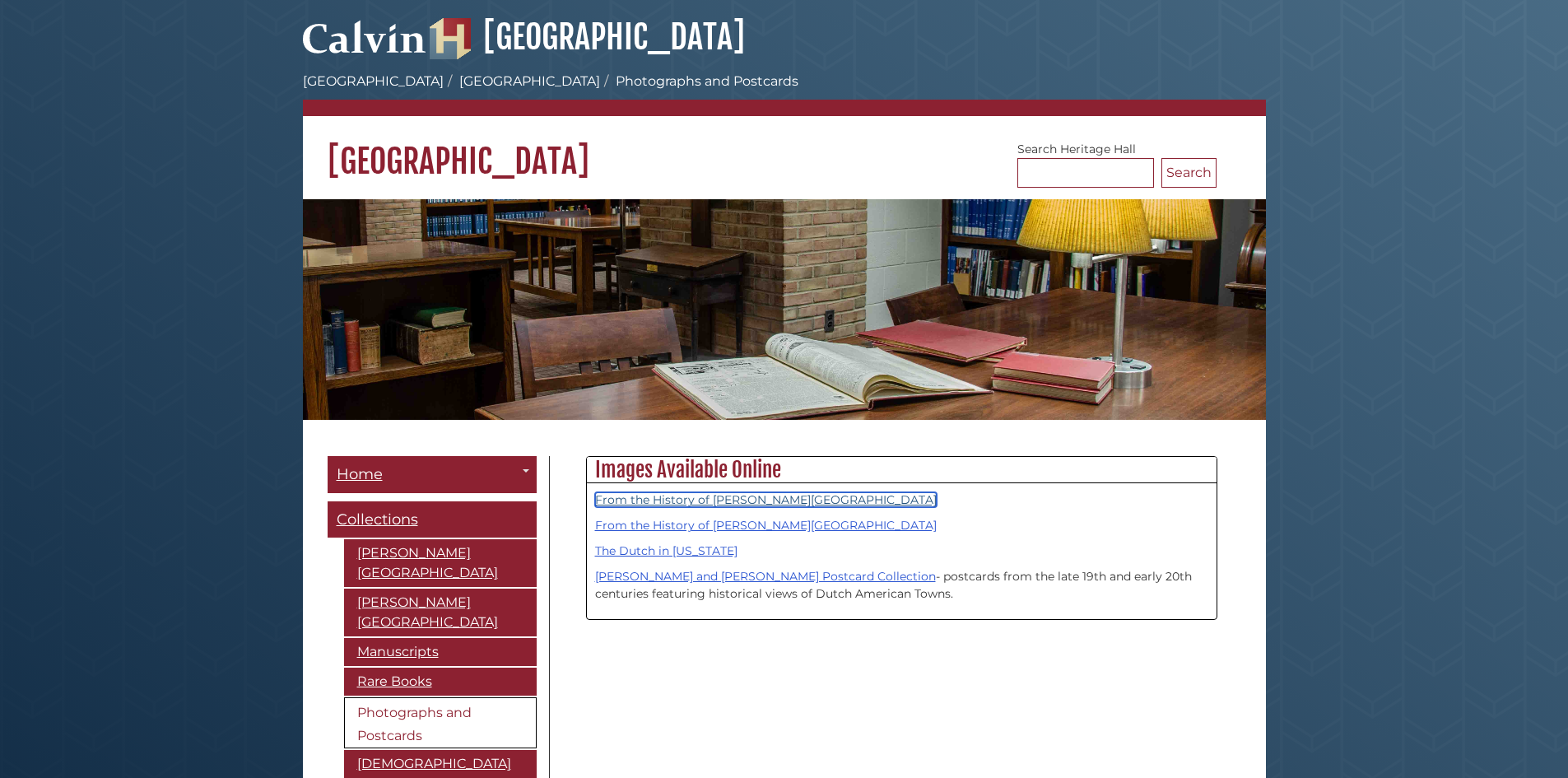
click at [669, 493] on link "From the History of [PERSON_NAME][GEOGRAPHIC_DATA]" at bounding box center [766, 499] width 341 height 15
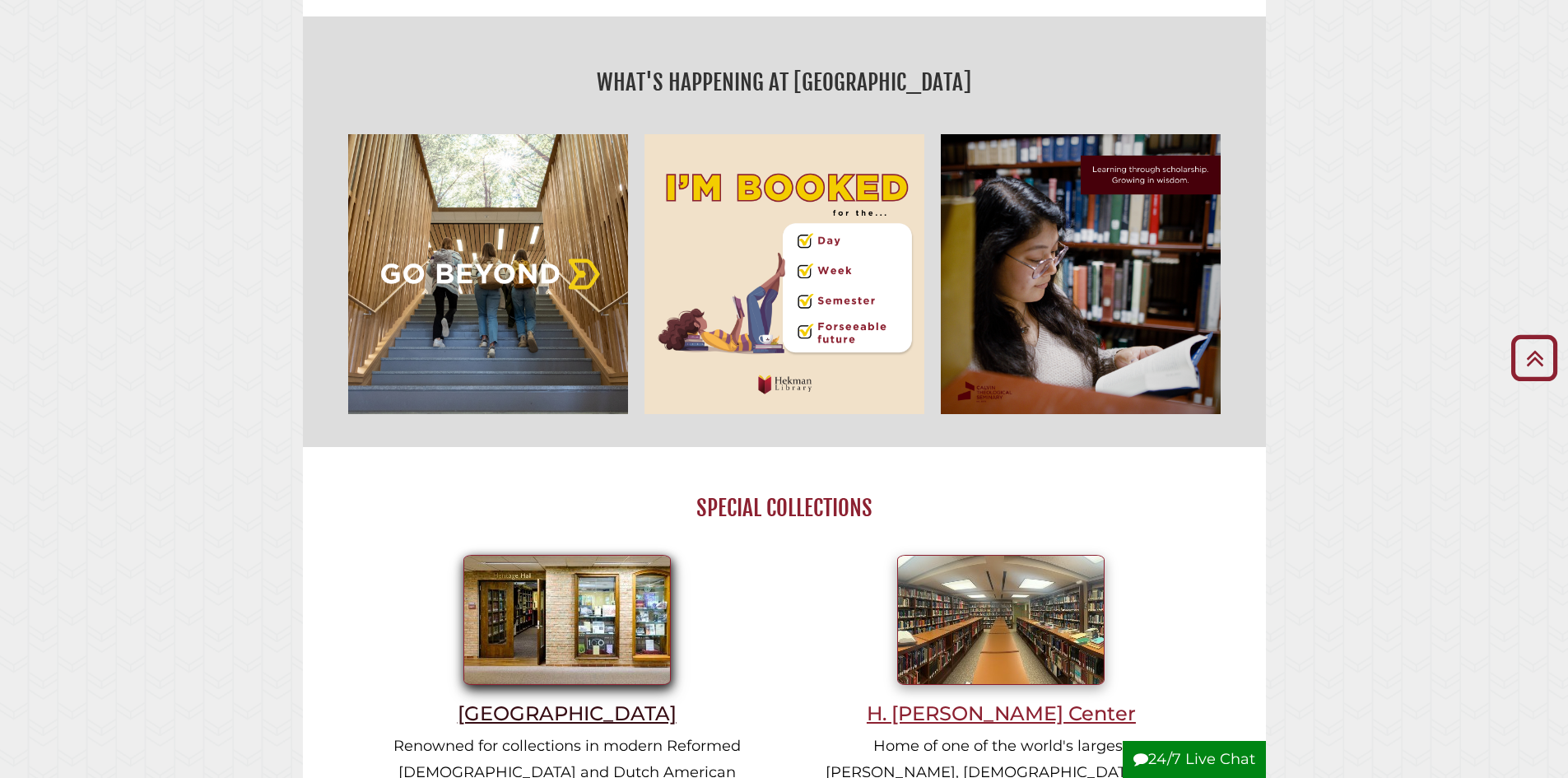
scroll to position [741, 0]
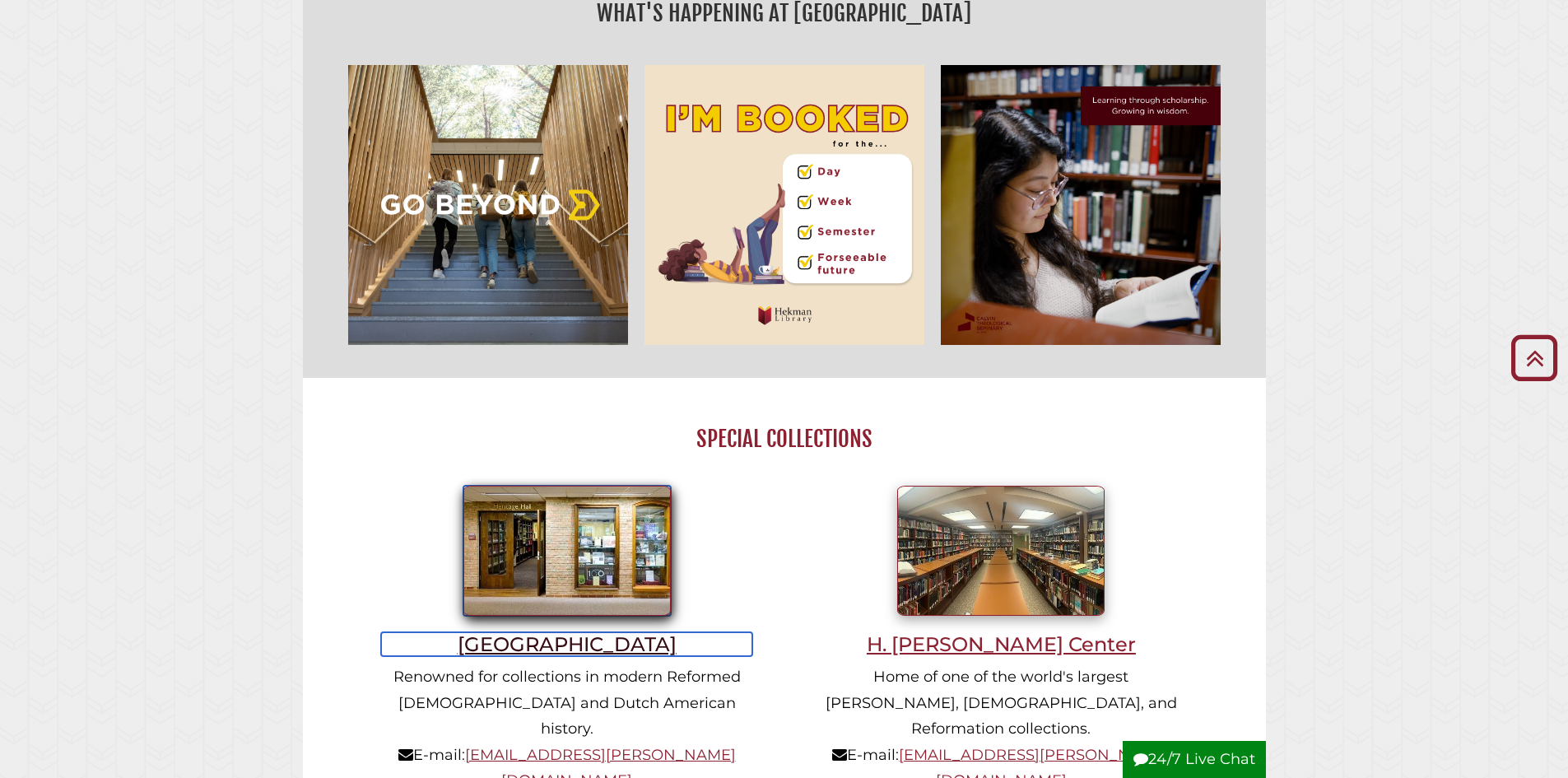
click at [507, 537] on img at bounding box center [567, 551] width 208 height 130
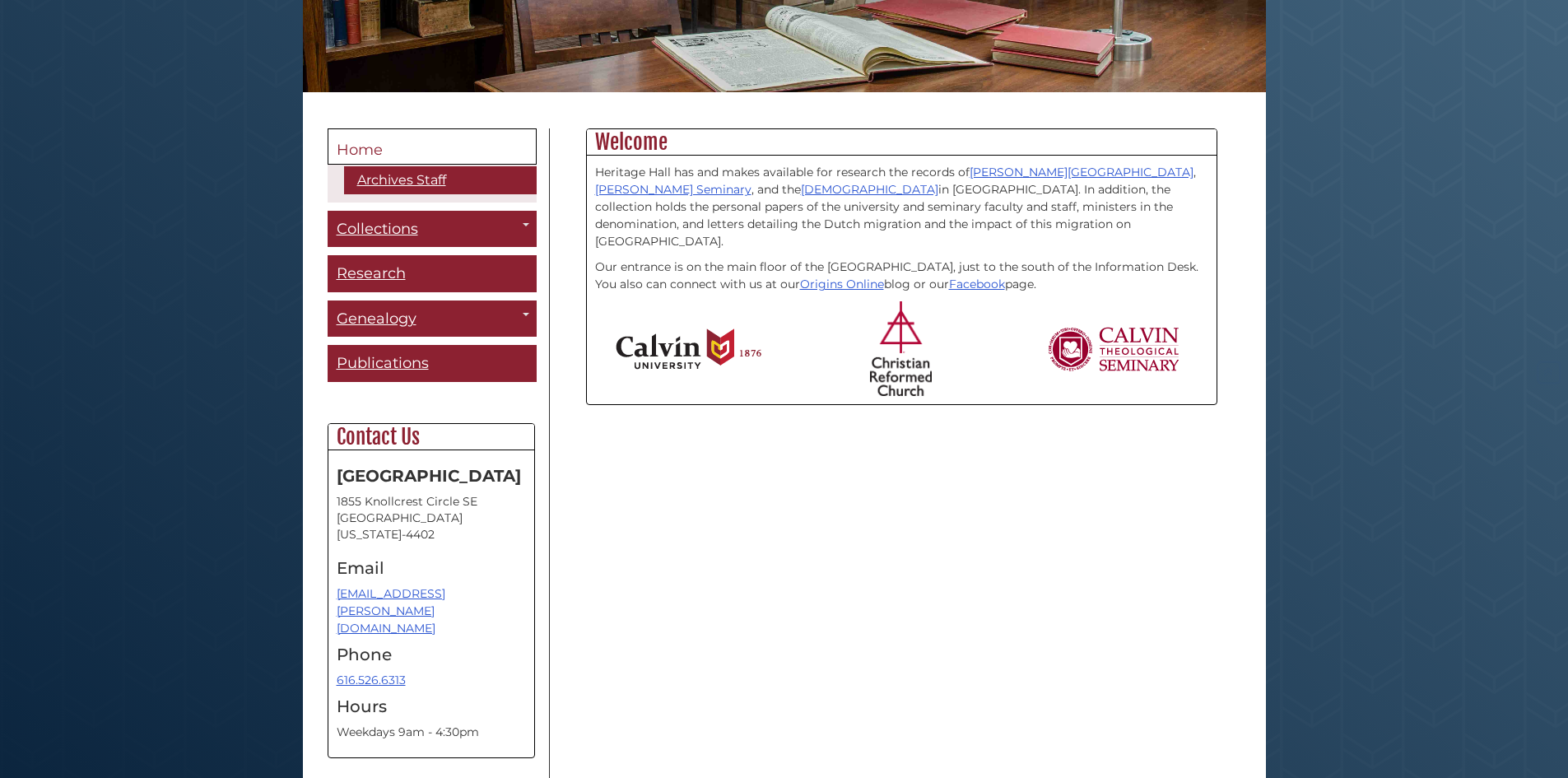
scroll to position [329, 0]
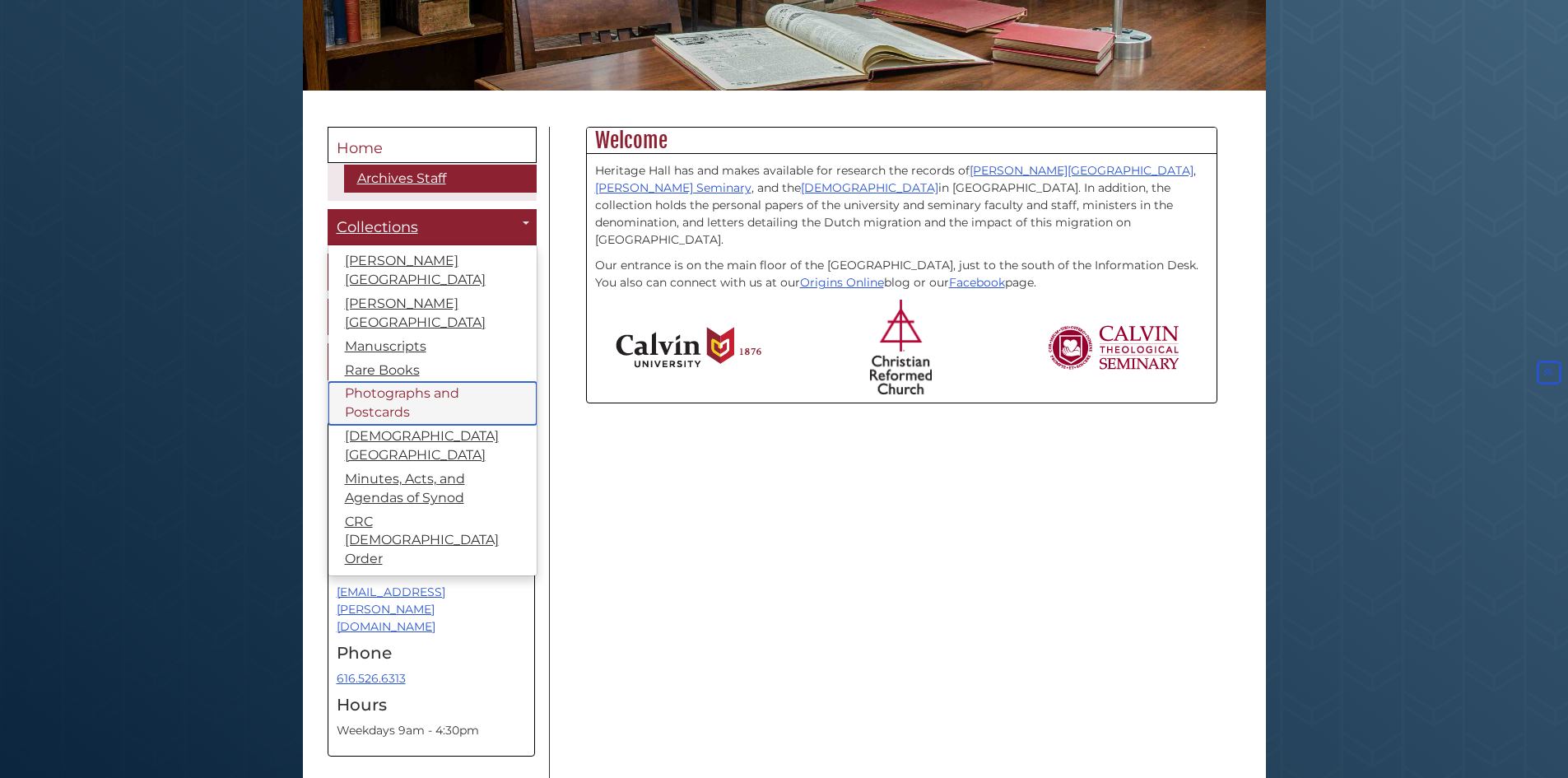
click at [381, 382] on link "Photographs and Postcards" at bounding box center [431, 403] width 208 height 43
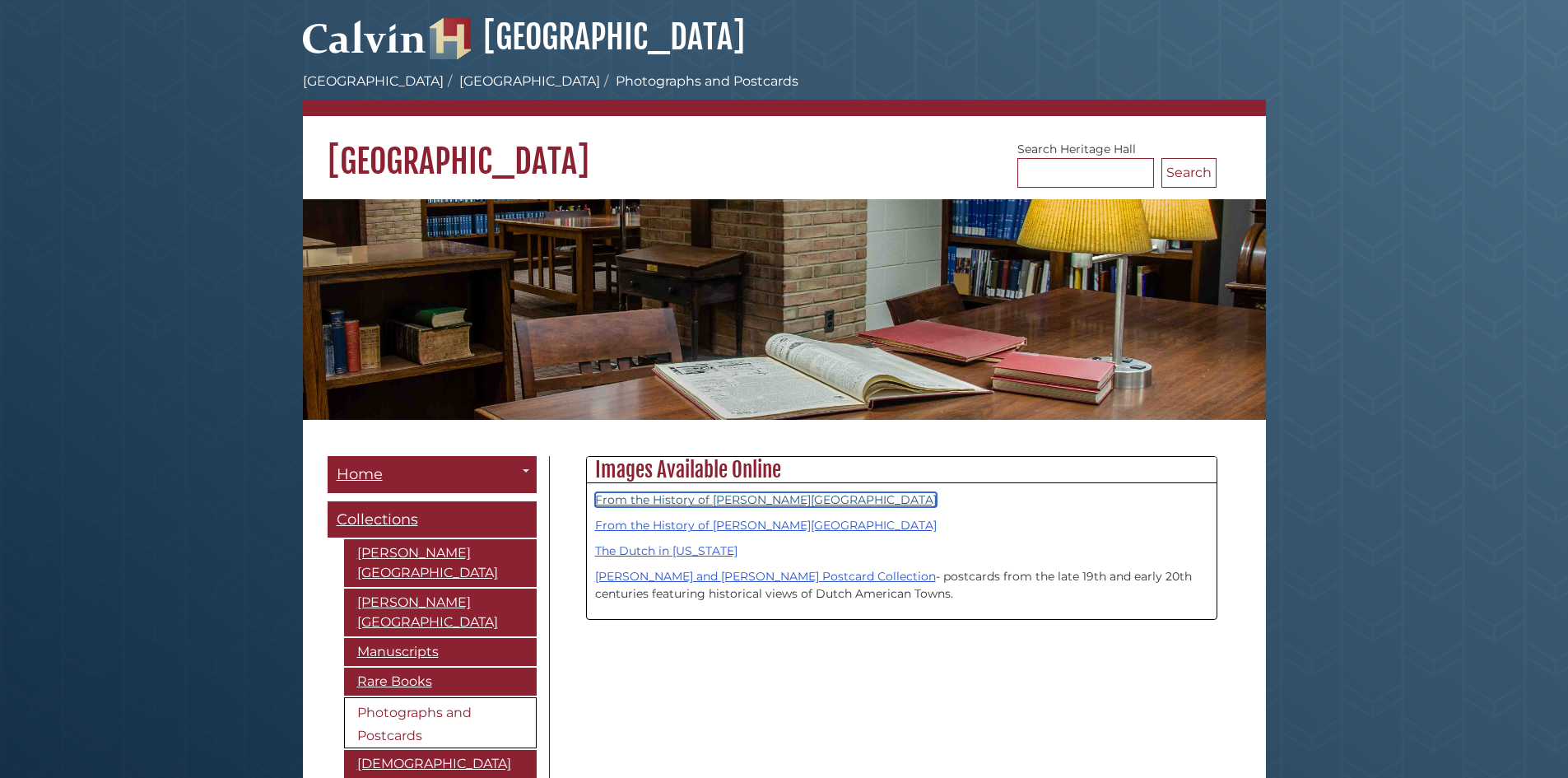
click at [780, 500] on link "From the History of [PERSON_NAME][GEOGRAPHIC_DATA]" at bounding box center [766, 499] width 341 height 15
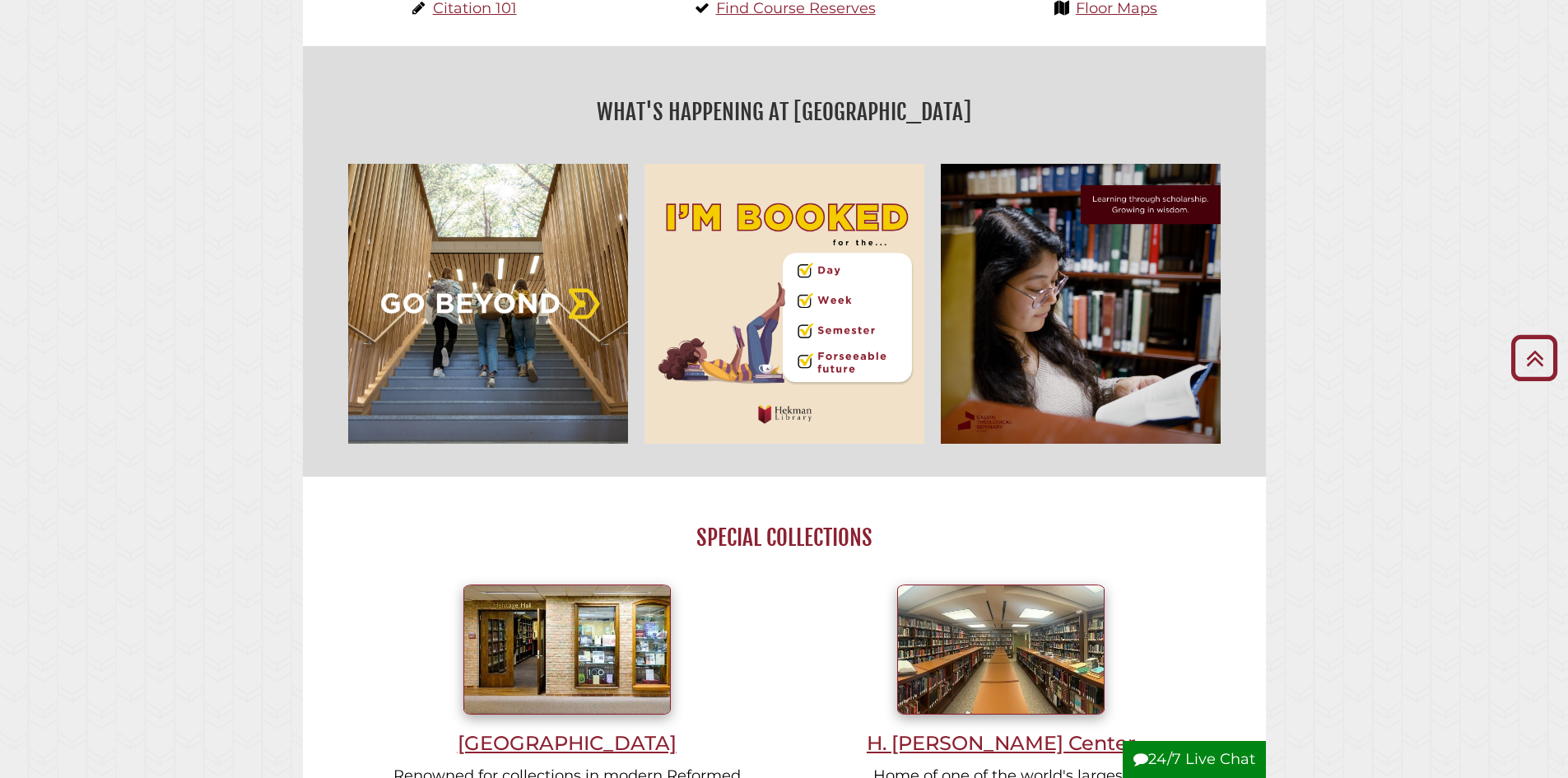
scroll to position [824, 0]
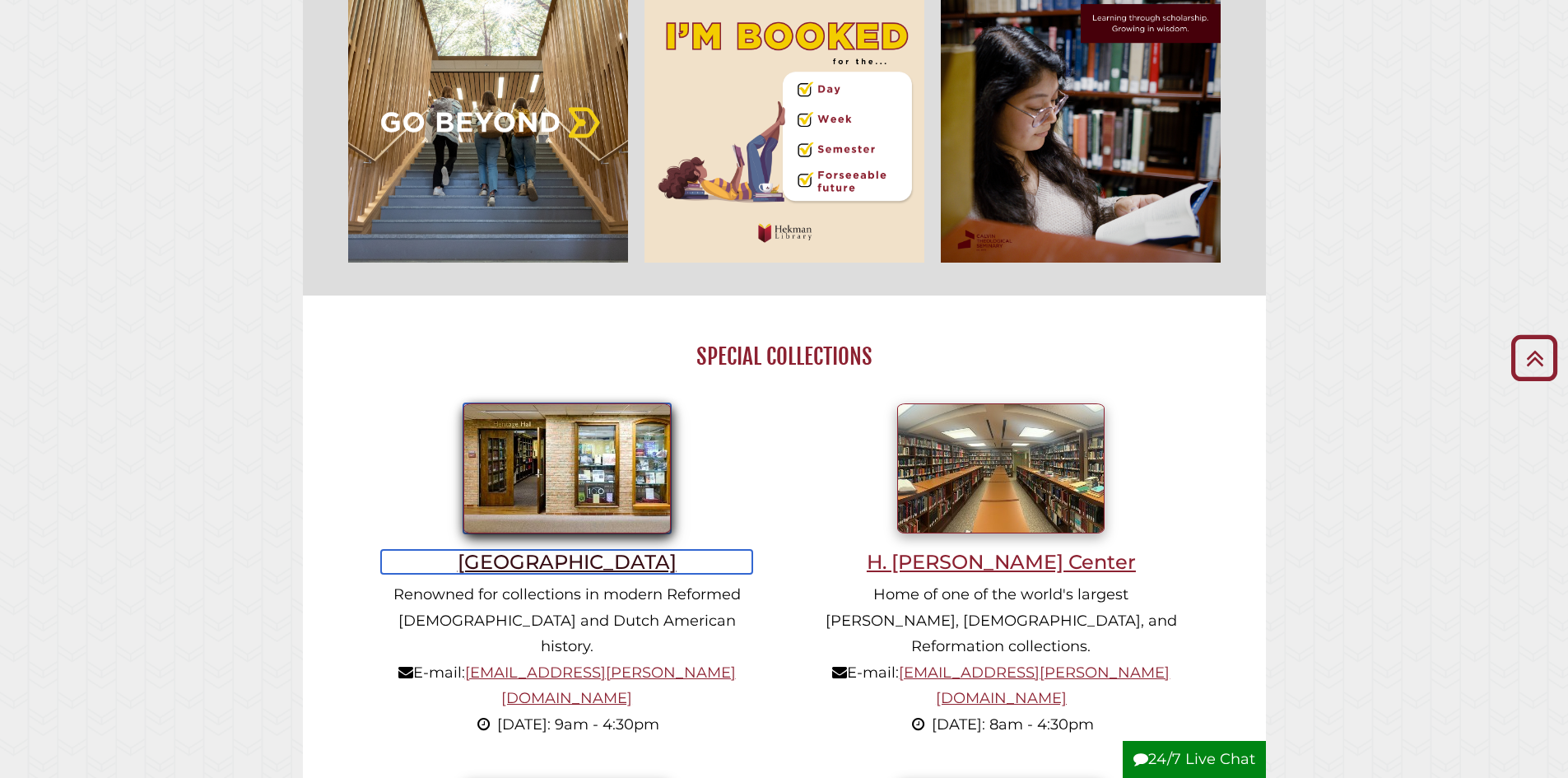
click at [513, 497] on img at bounding box center [567, 468] width 208 height 130
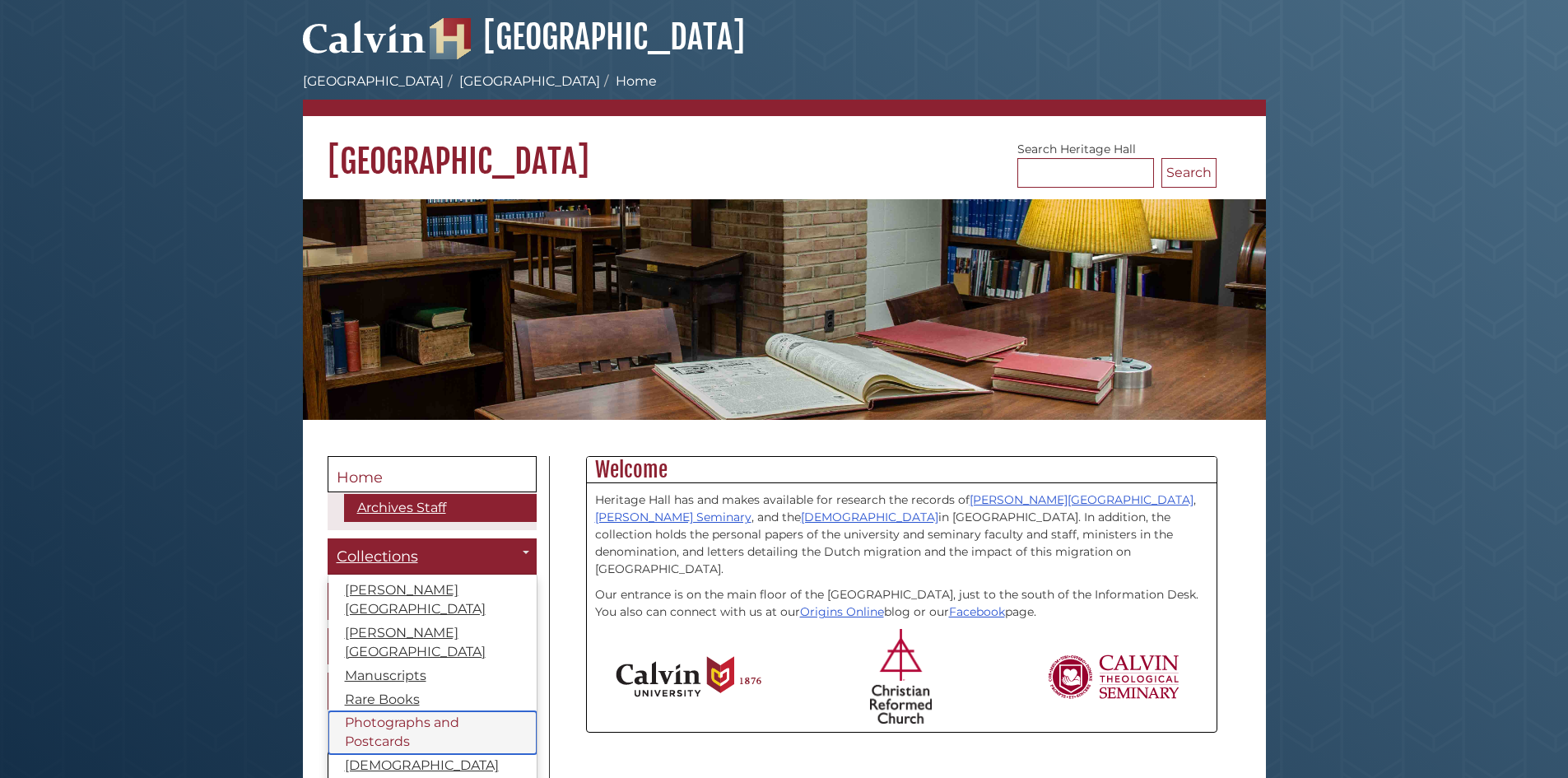
click at [396, 714] on link "Photographs and Postcards" at bounding box center [431, 732] width 208 height 43
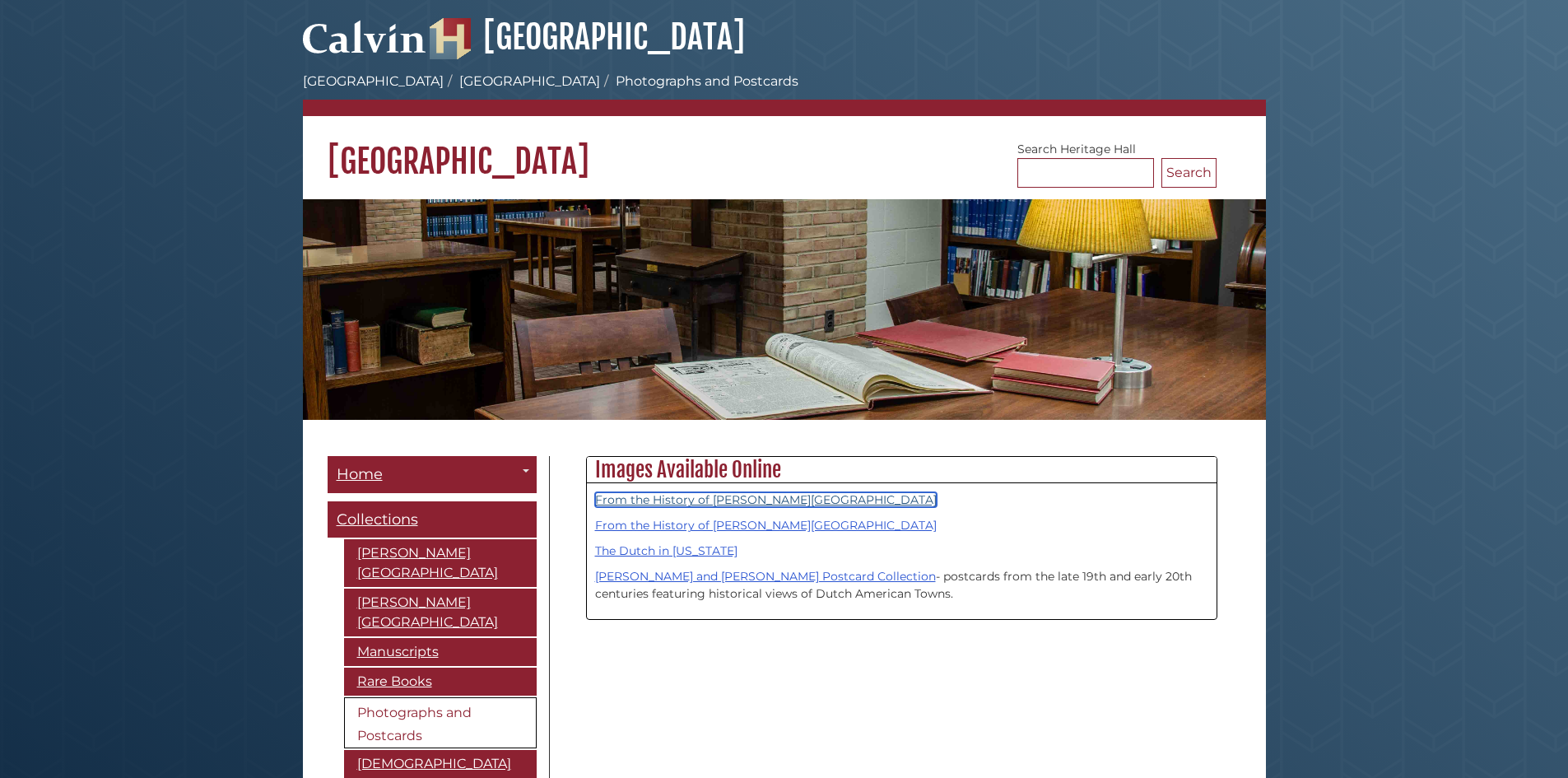
click at [663, 495] on link "From the History of Calvin University" at bounding box center [766, 499] width 341 height 15
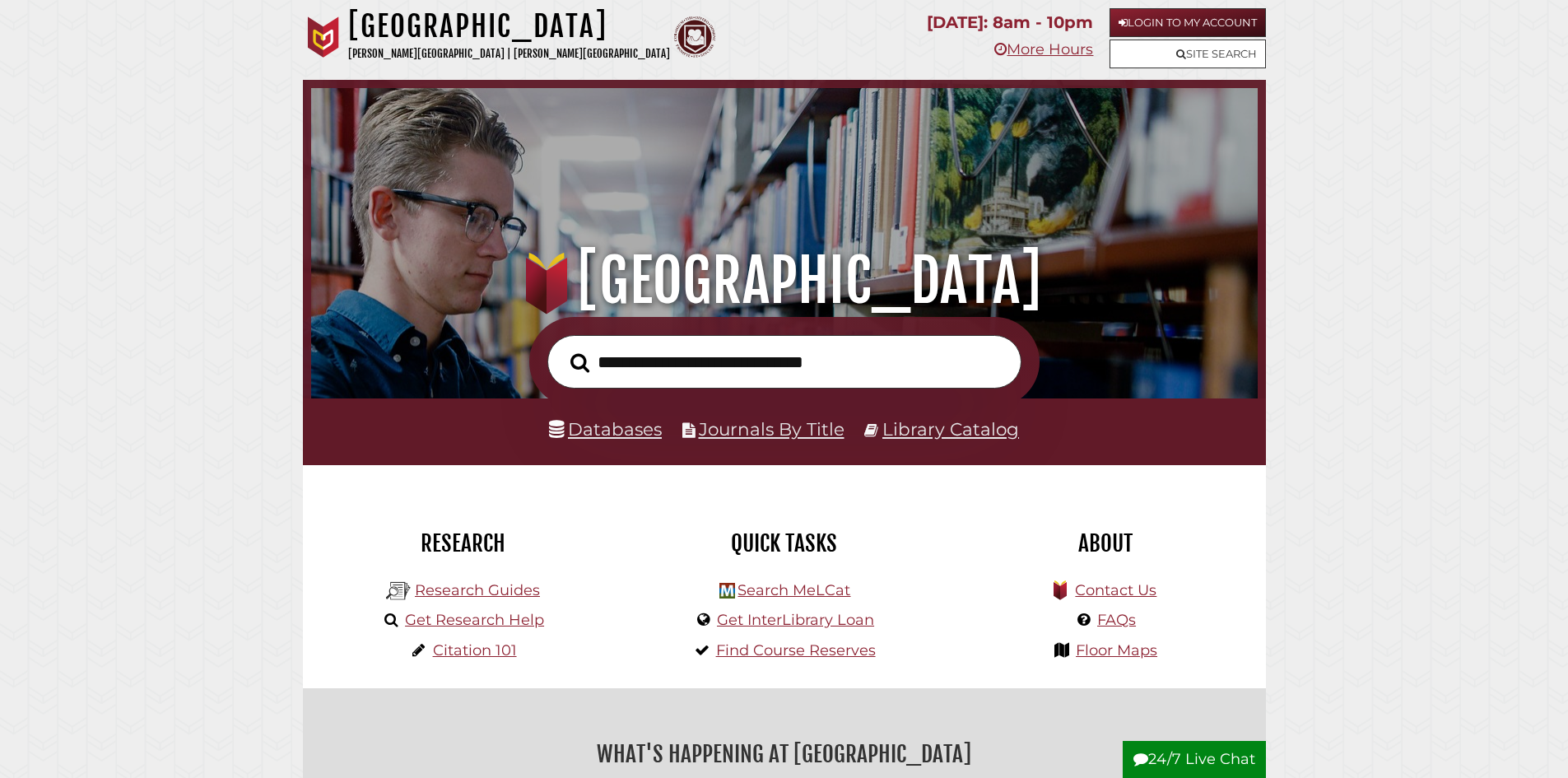
scroll to position [313, 938]
click at [881, 389] on input "text" at bounding box center [784, 361] width 474 height 54
click at [887, 328] on form at bounding box center [784, 361] width 510 height 89
click at [888, 368] on input "text" at bounding box center [784, 361] width 474 height 54
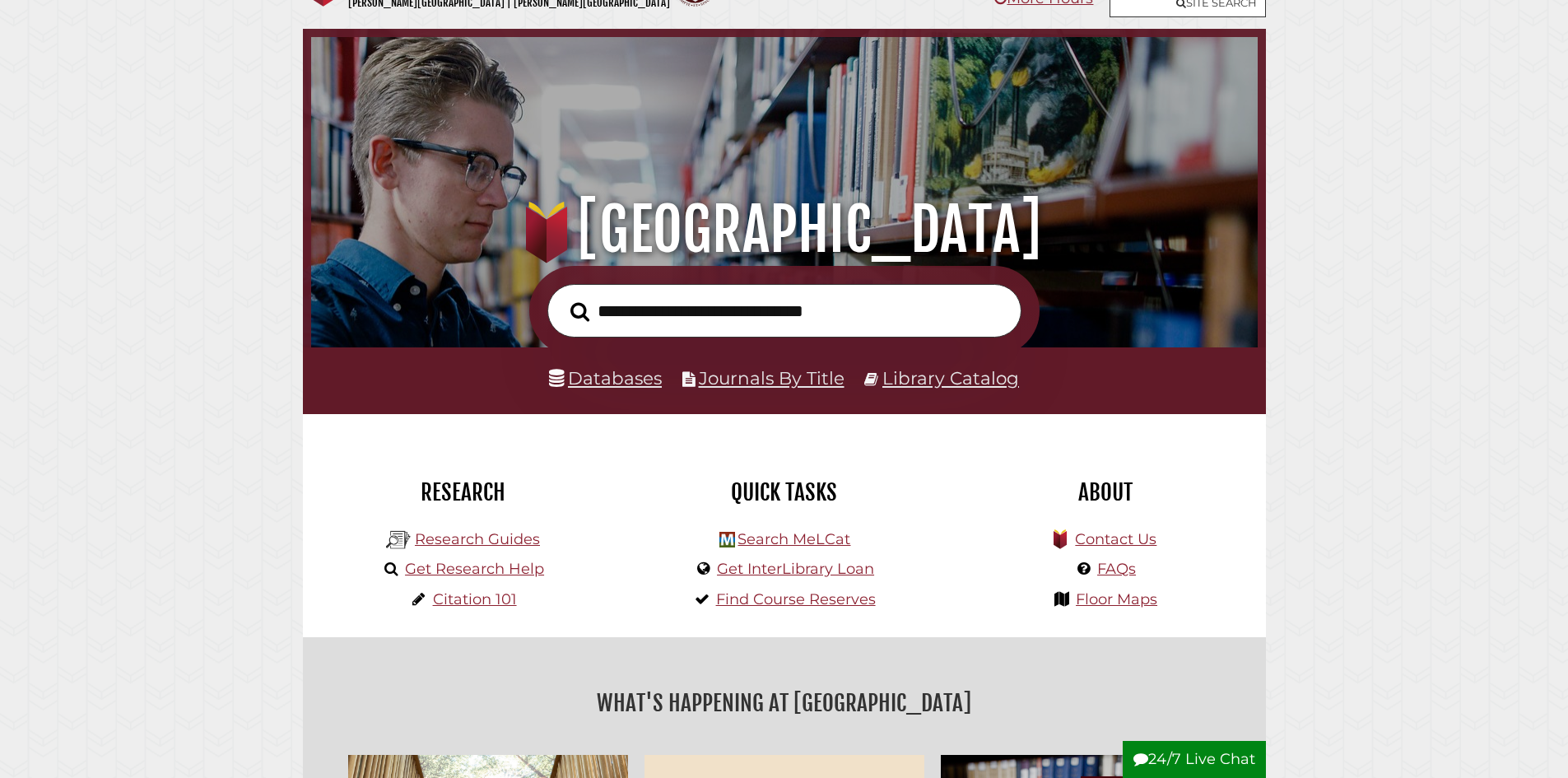
scroll to position [0, 0]
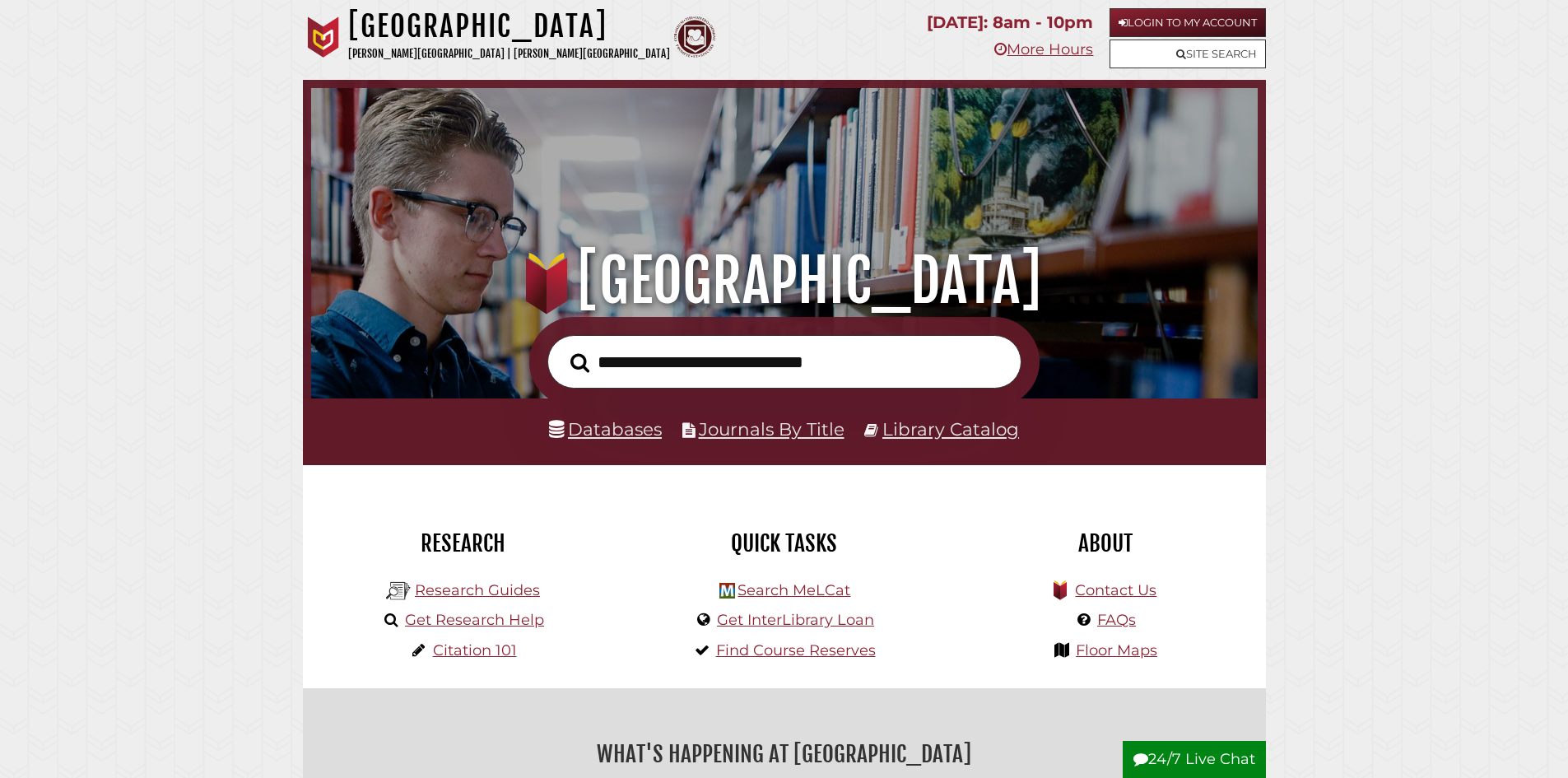
click at [766, 366] on input "text" at bounding box center [784, 361] width 474 height 54
type input "**********"
click at [562, 348] on button "Search" at bounding box center [580, 363] width 35 height 30
